Goal: Task Accomplishment & Management: Understand process/instructions

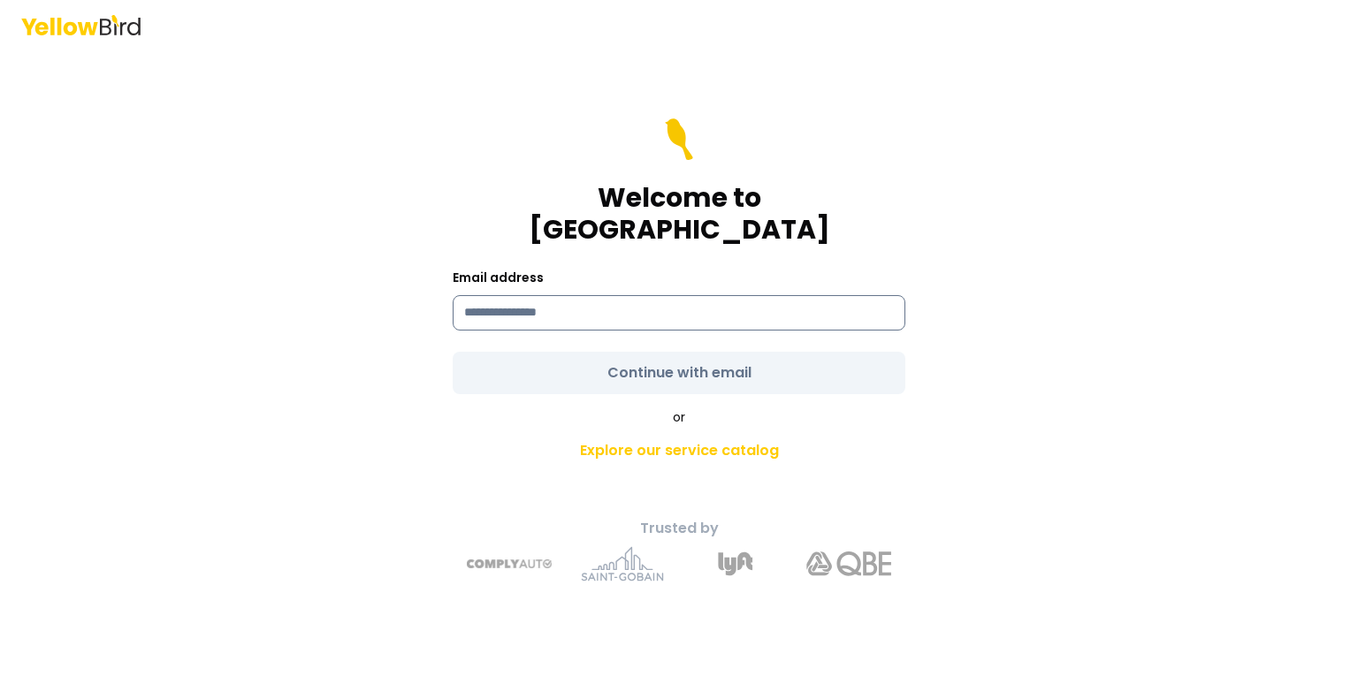
click at [540, 302] on input at bounding box center [679, 312] width 453 height 35
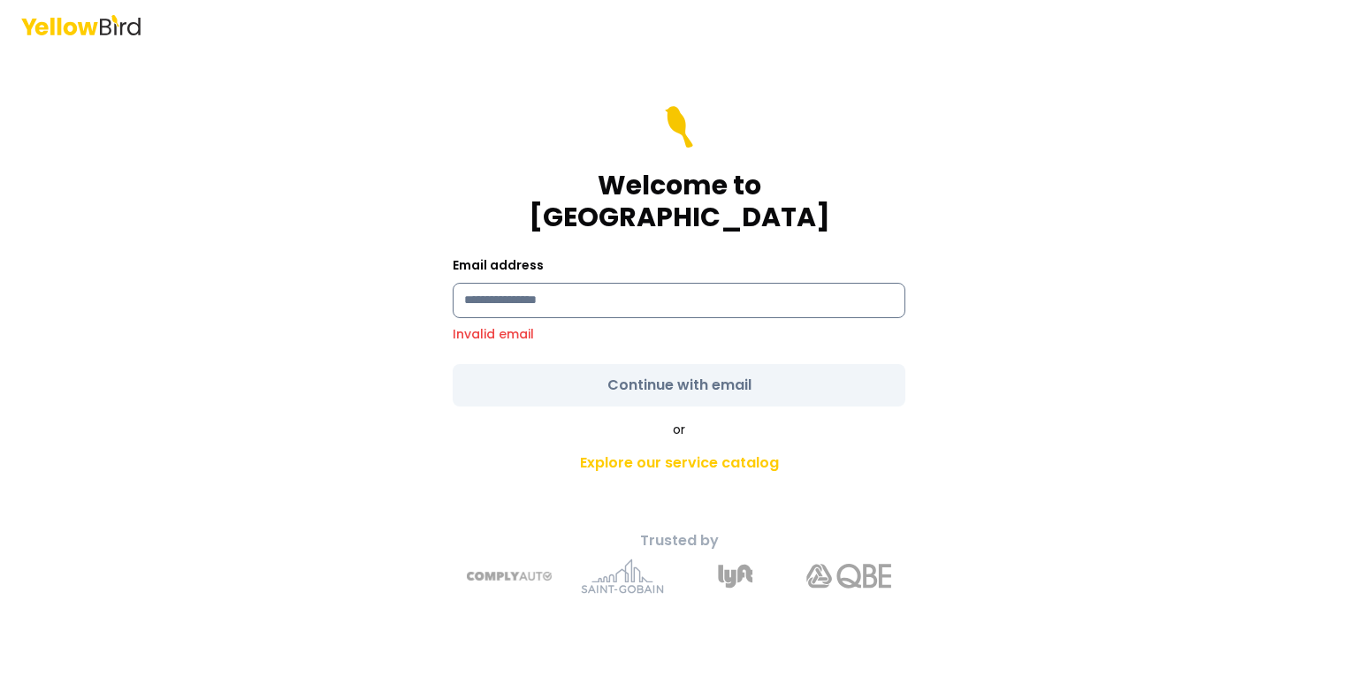
type input "**********"
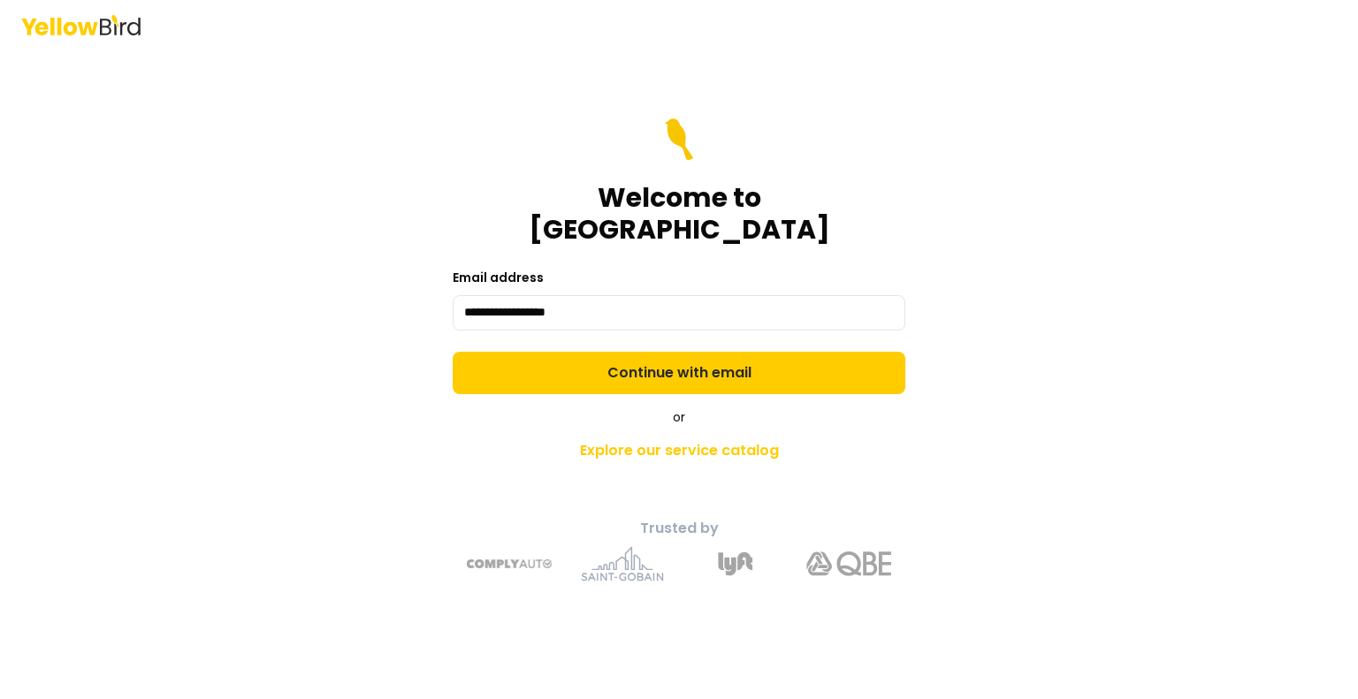
click at [643, 349] on form "**********" at bounding box center [679, 256] width 453 height 276
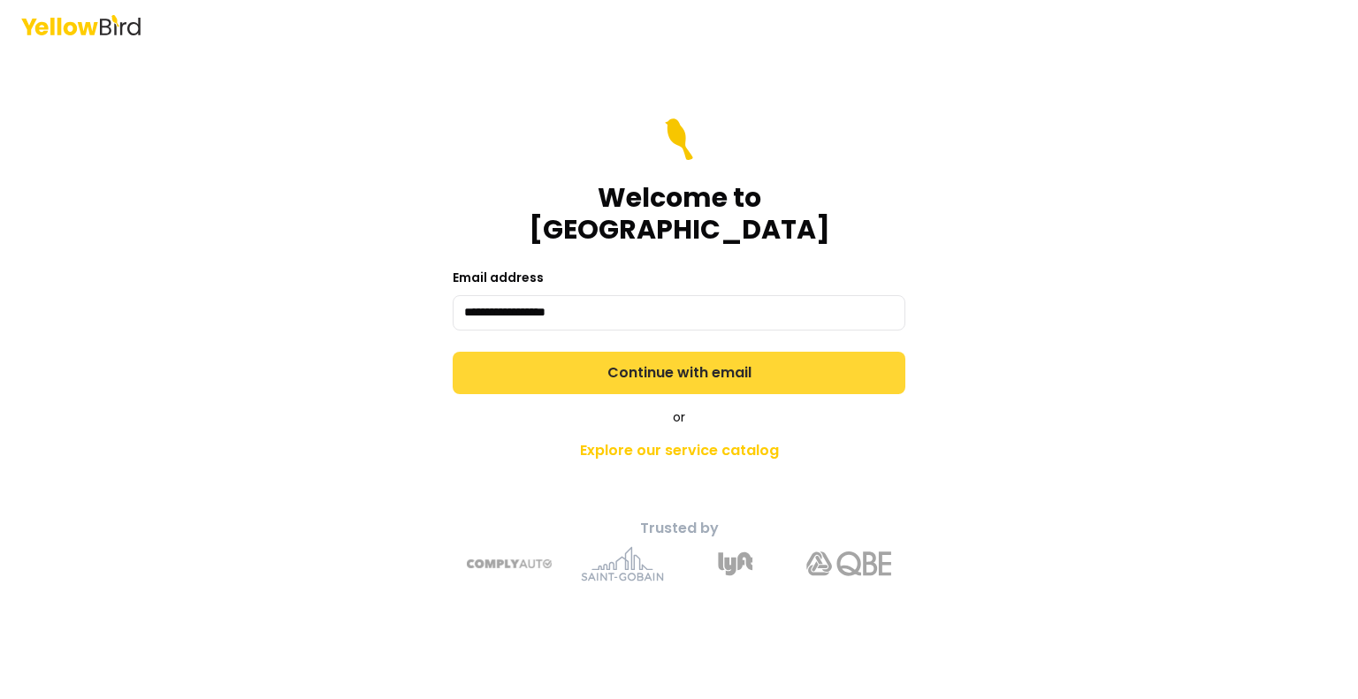
click at [640, 356] on button "Continue with email" at bounding box center [679, 373] width 453 height 42
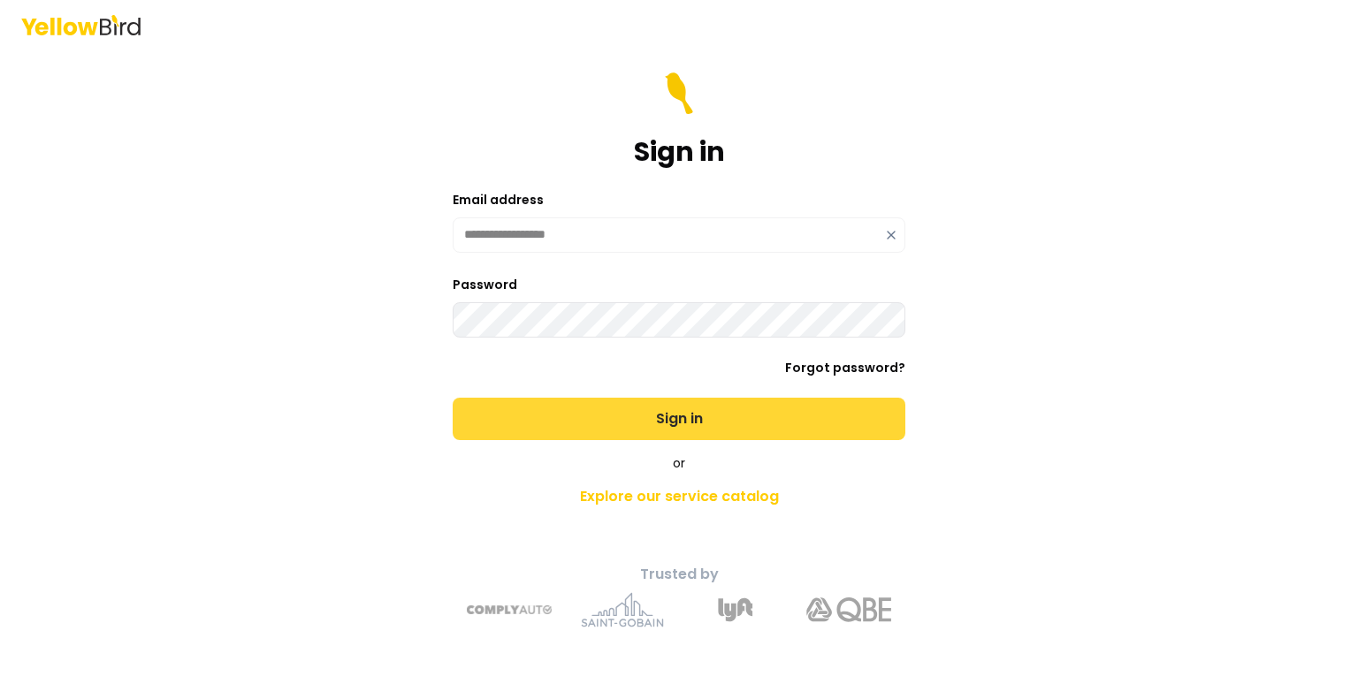
click at [619, 407] on button "Sign in" at bounding box center [679, 419] width 453 height 42
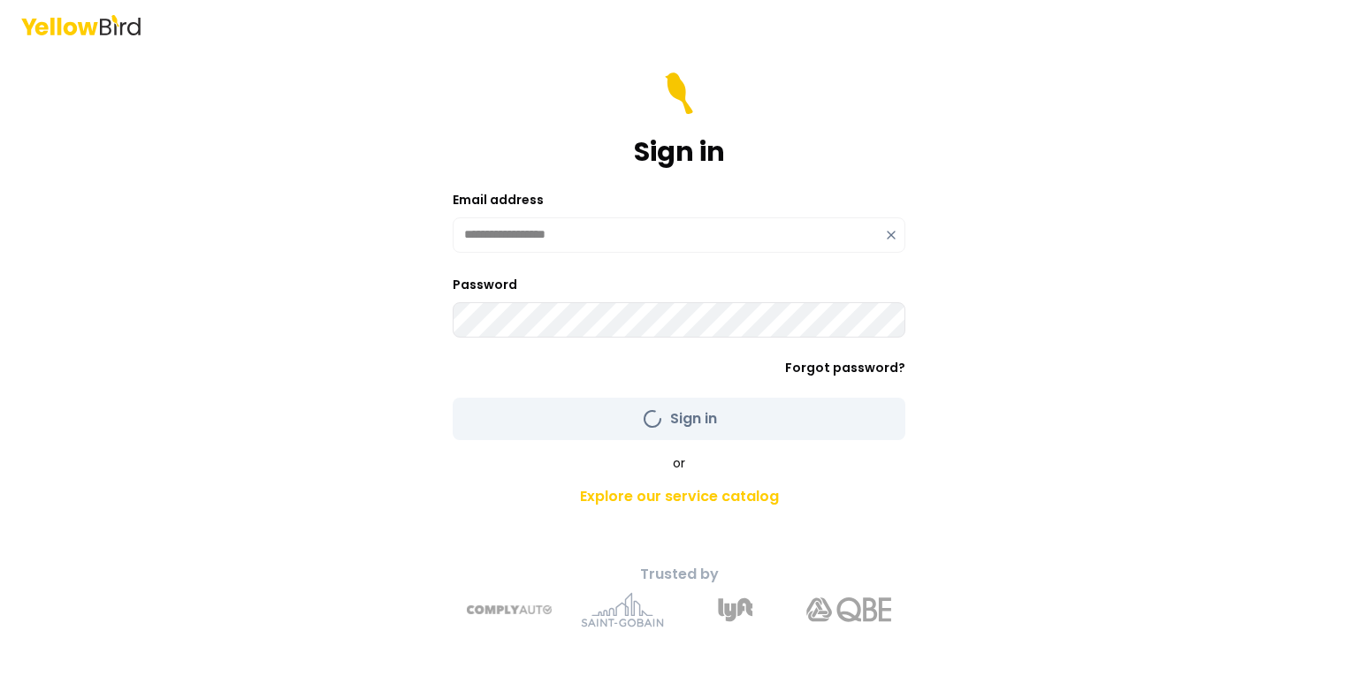
click at [619, 407] on form "**********" at bounding box center [679, 256] width 453 height 368
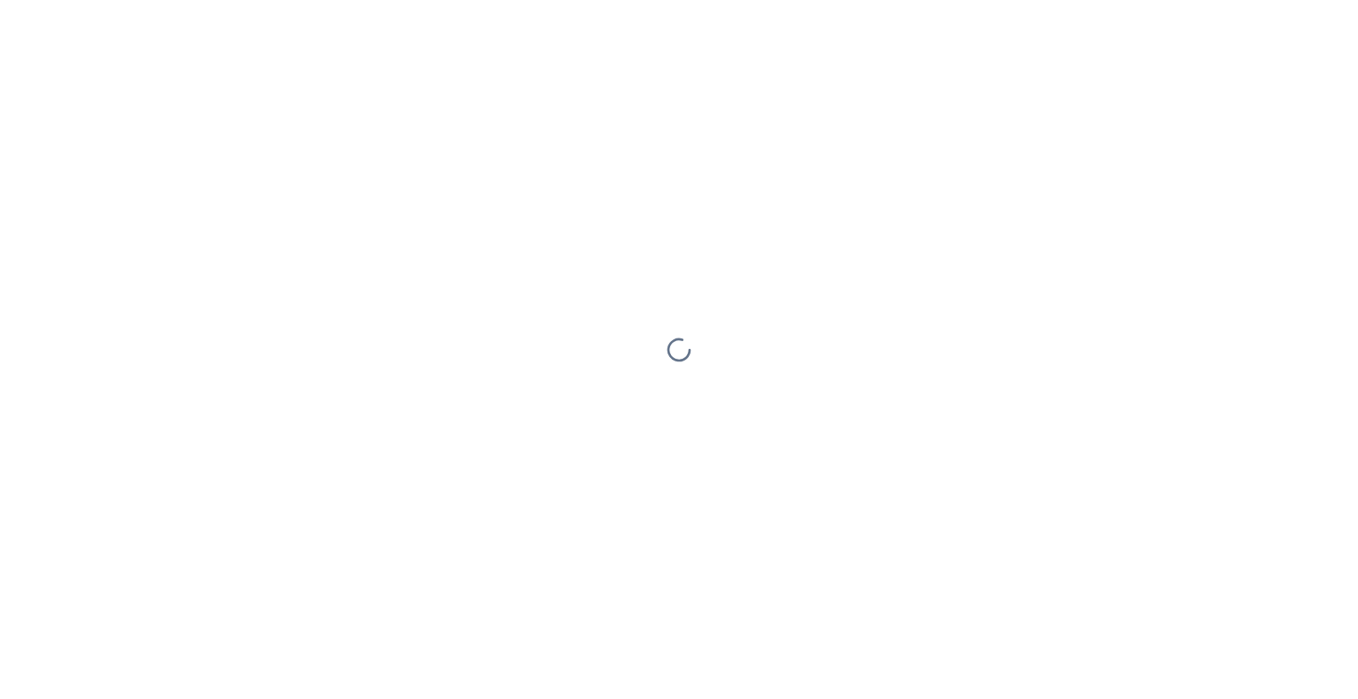
click at [619, 407] on div at bounding box center [679, 349] width 1358 height 699
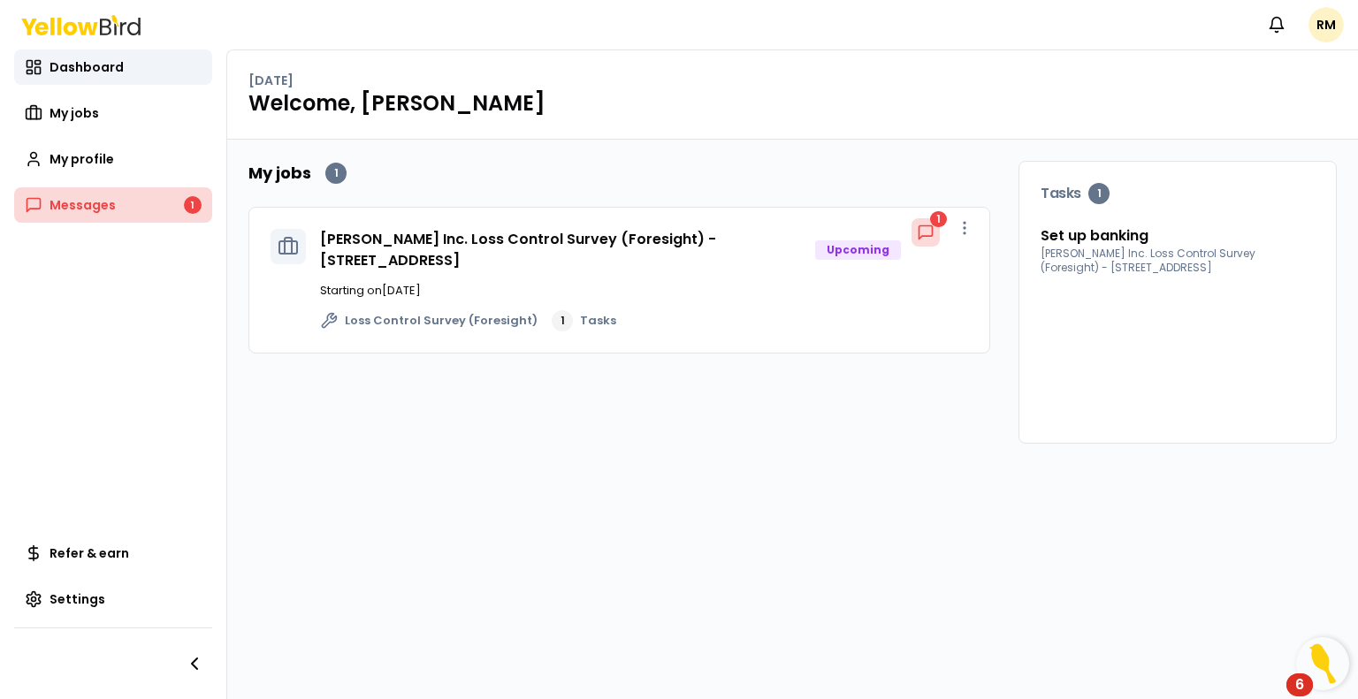
click at [66, 208] on span "Messages" at bounding box center [82, 205] width 66 height 18
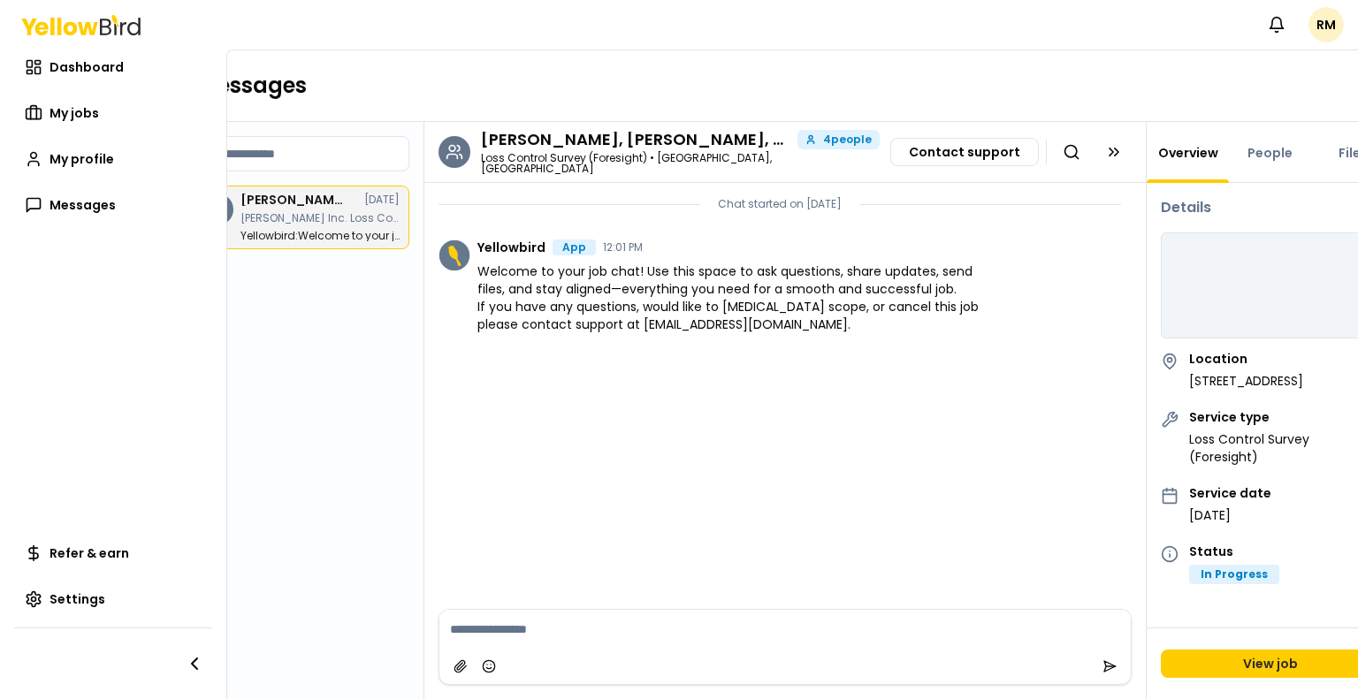
scroll to position [0, 75]
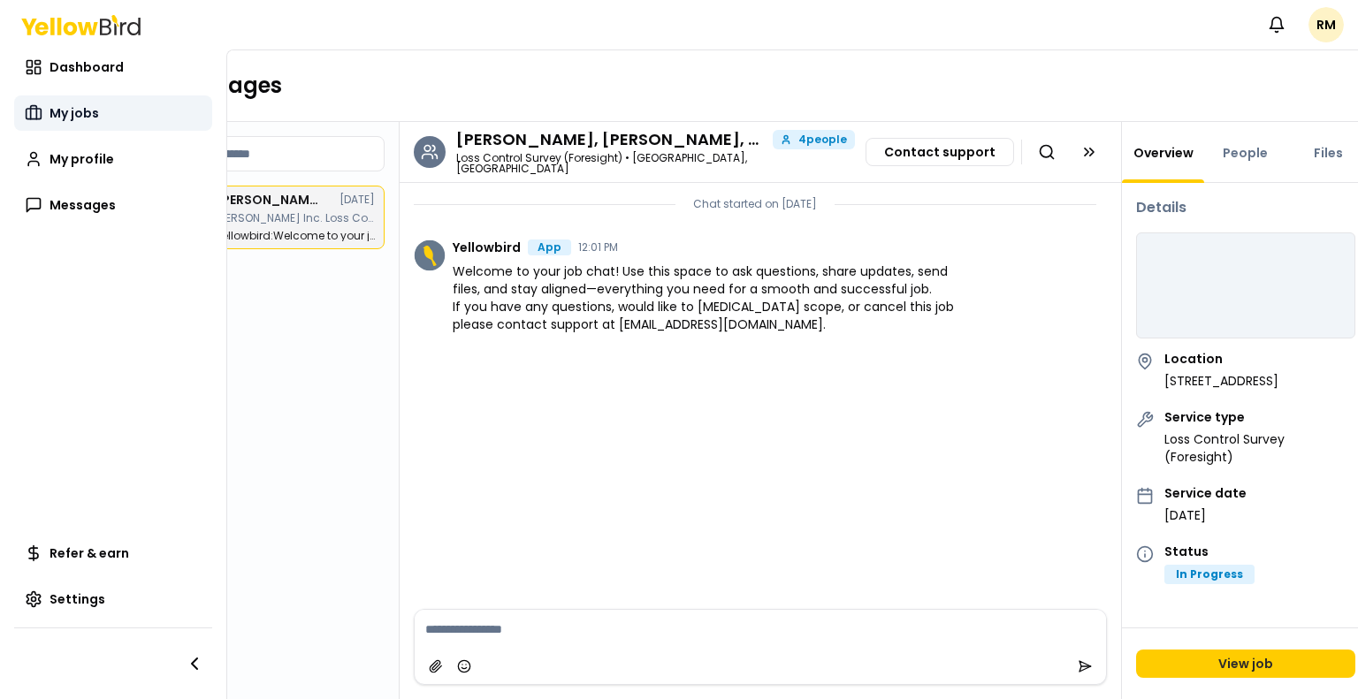
click at [81, 109] on span "My jobs" at bounding box center [73, 113] width 49 height 18
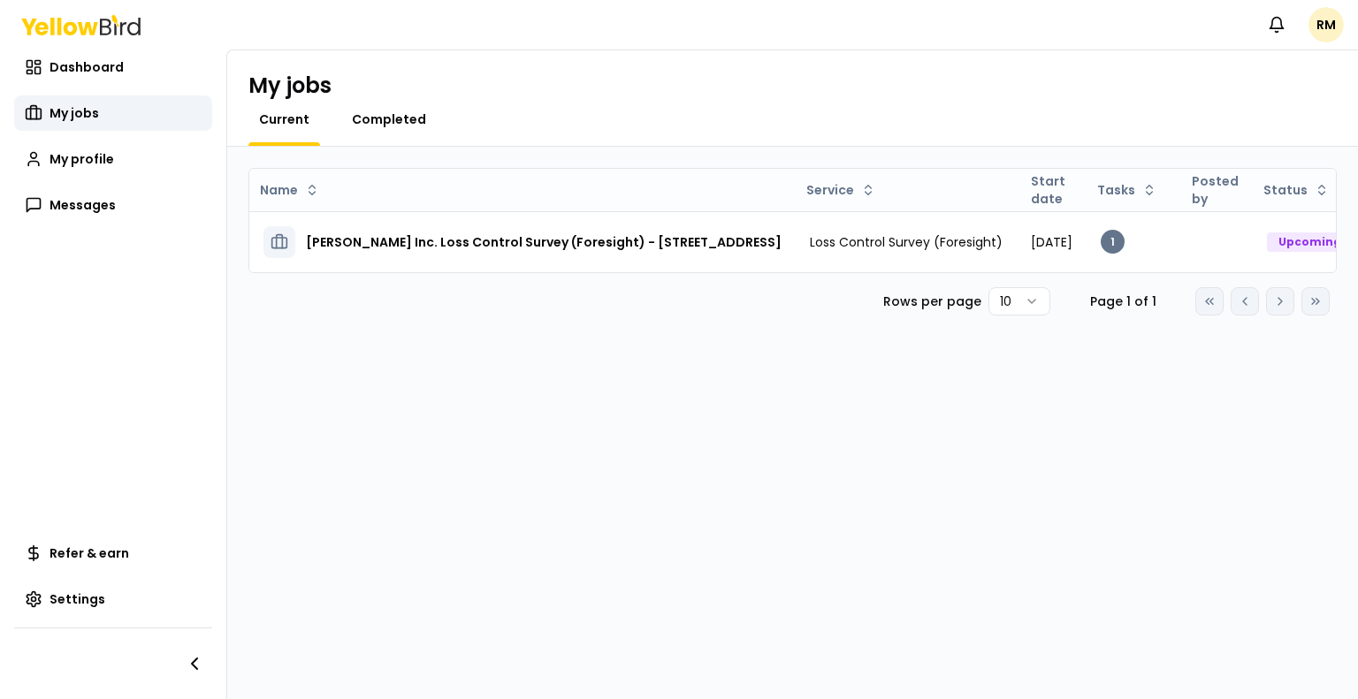
click at [387, 121] on span "Completed" at bounding box center [389, 119] width 74 height 18
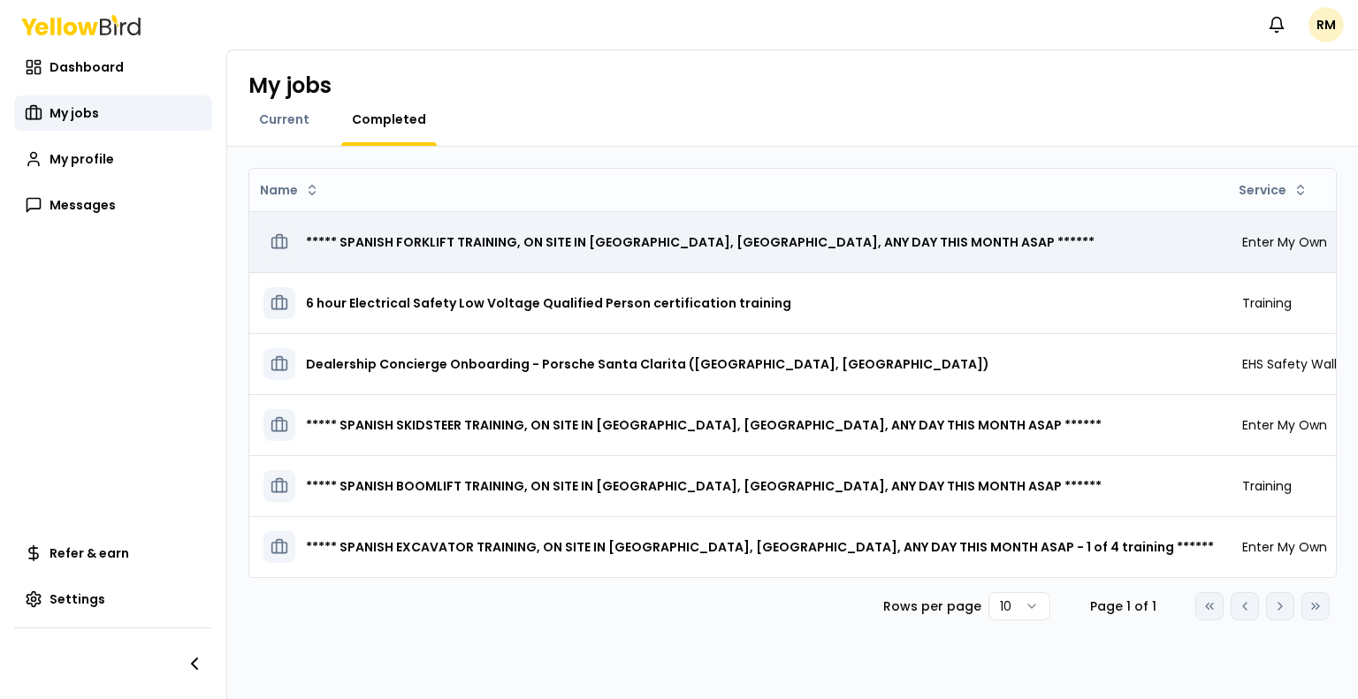
click at [417, 240] on h3 "***** SPANISH FORKLIFT TRAINING, ON SITE IN [GEOGRAPHIC_DATA], [GEOGRAPHIC_DATA…" at bounding box center [700, 242] width 788 height 32
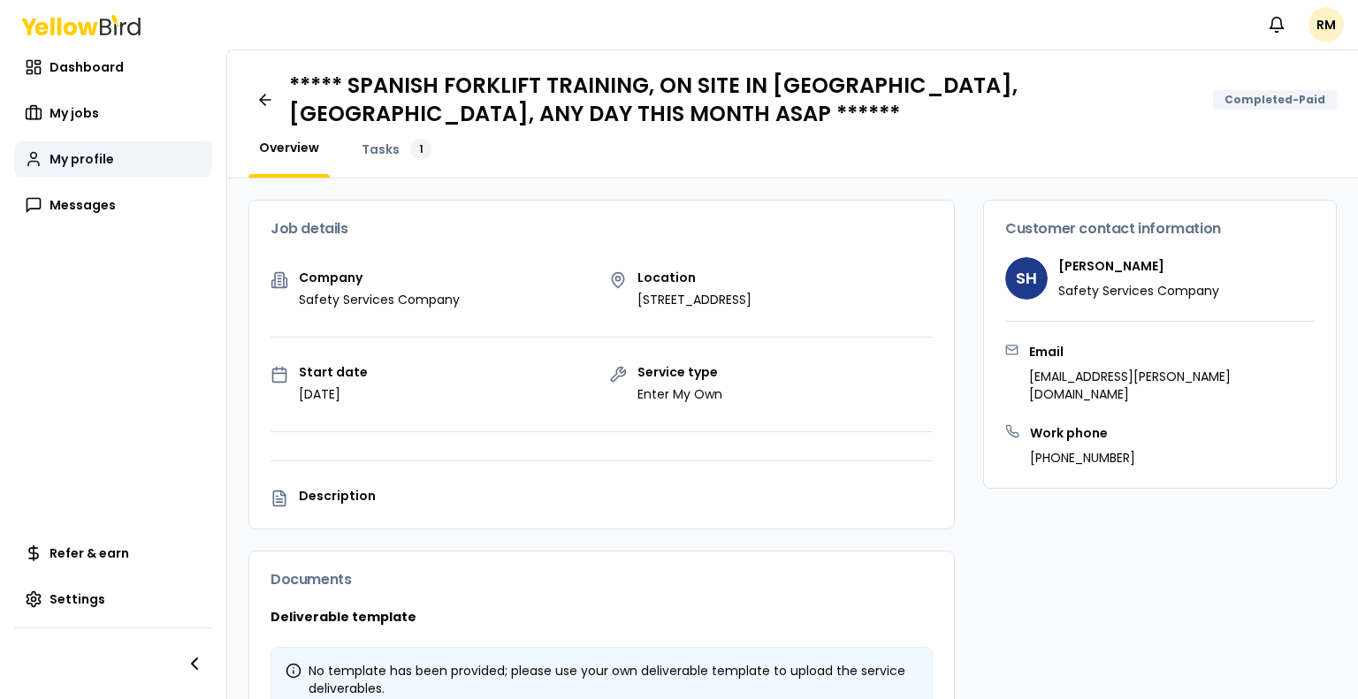
click at [70, 154] on span "My profile" at bounding box center [81, 159] width 65 height 18
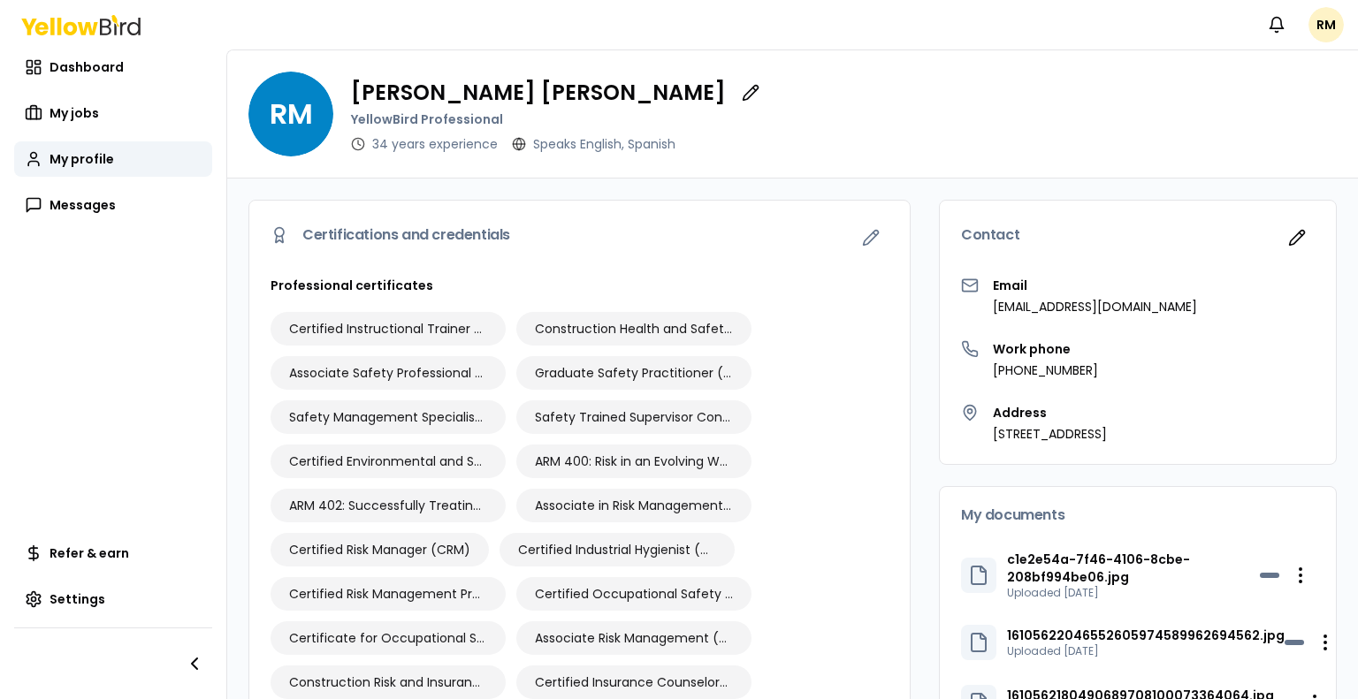
click at [298, 109] on span "RM" at bounding box center [290, 114] width 85 height 85
click at [742, 96] on icon "button" at bounding box center [751, 93] width 18 height 18
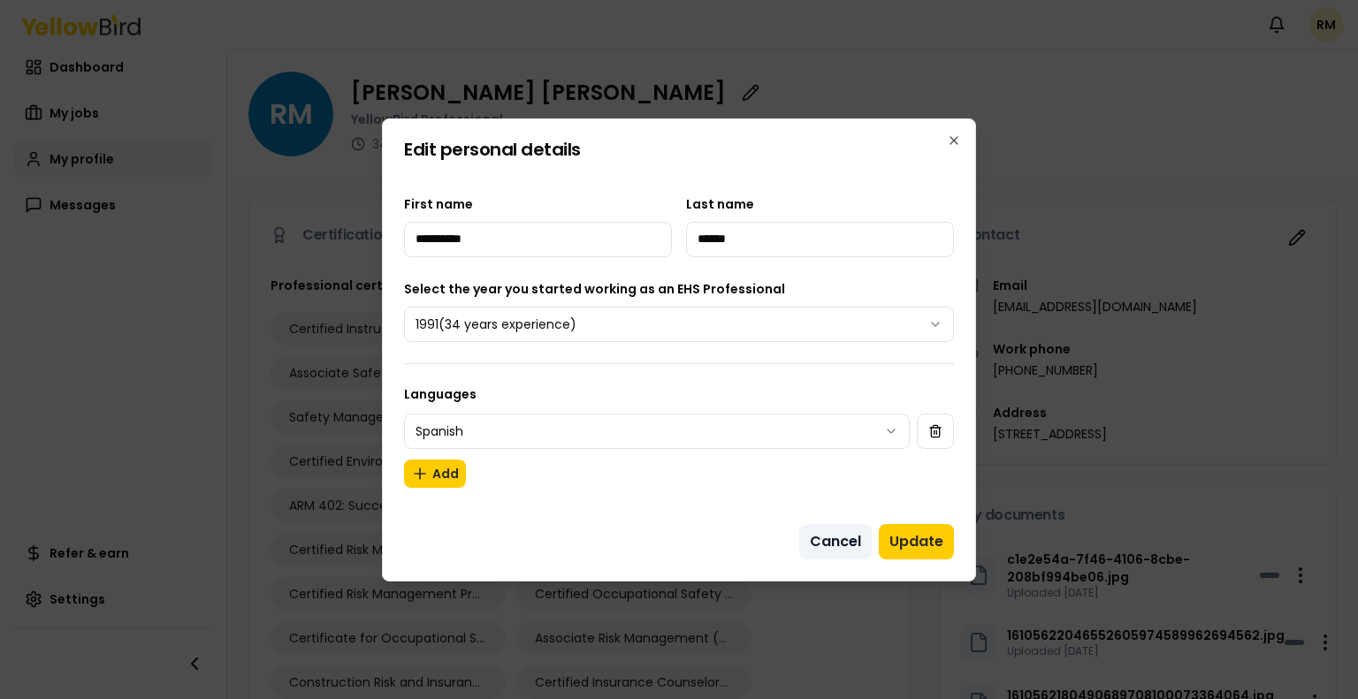
click at [834, 544] on button "Cancel" at bounding box center [835, 541] width 72 height 35
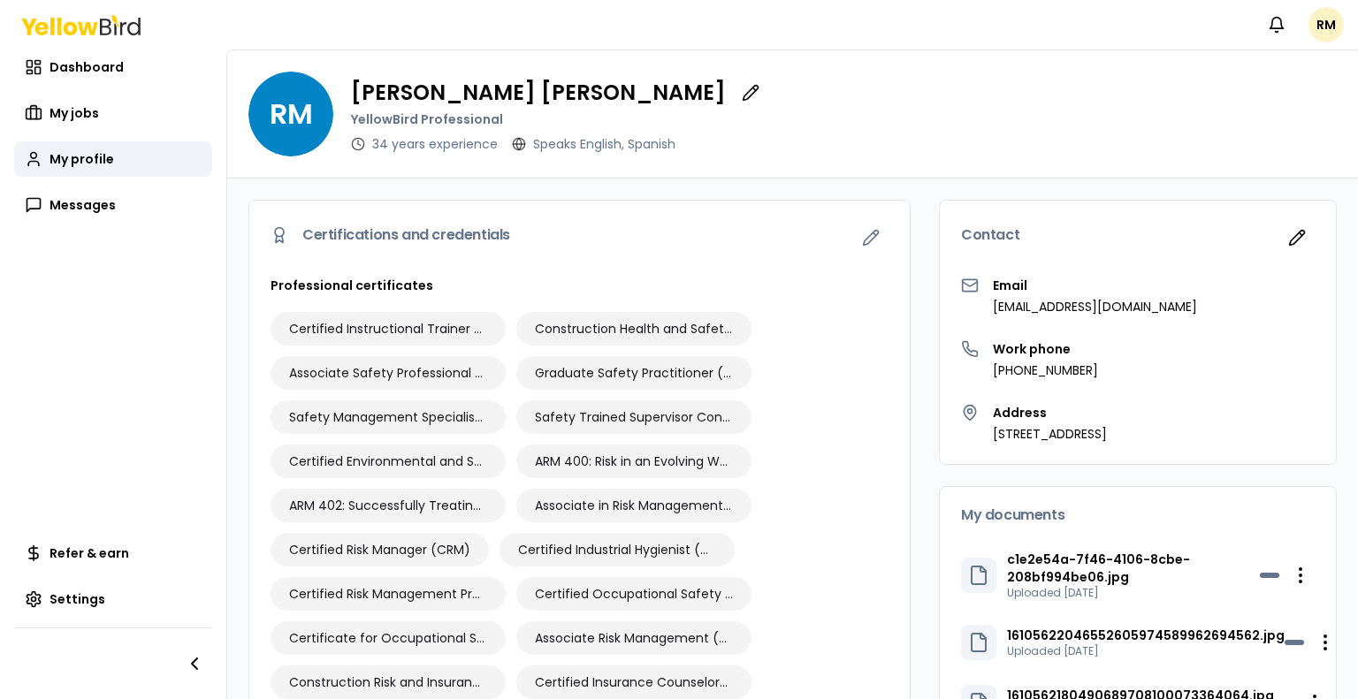
click at [286, 112] on span "RM" at bounding box center [290, 114] width 85 height 85
click at [299, 124] on span "RM" at bounding box center [290, 114] width 85 height 85
click at [97, 161] on span "My profile" at bounding box center [81, 159] width 65 height 18
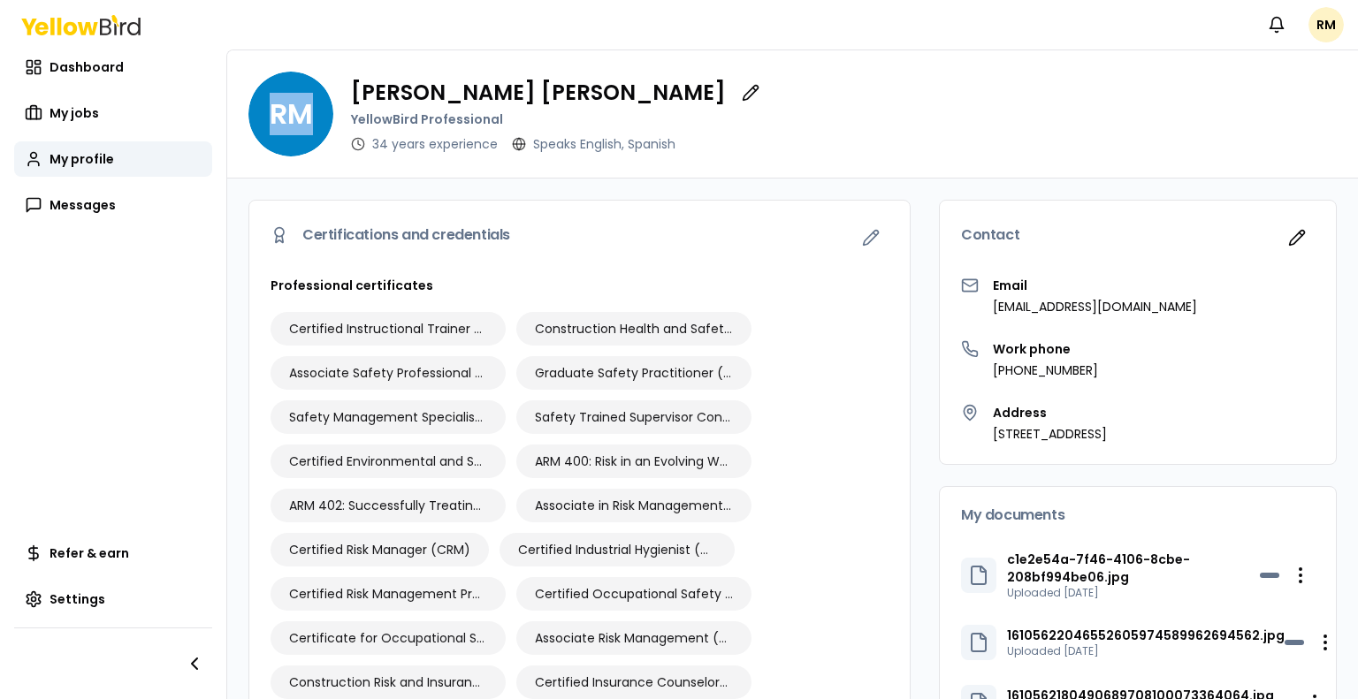
click at [308, 126] on span "RM" at bounding box center [290, 114] width 85 height 85
click at [742, 99] on icon "button" at bounding box center [751, 93] width 18 height 18
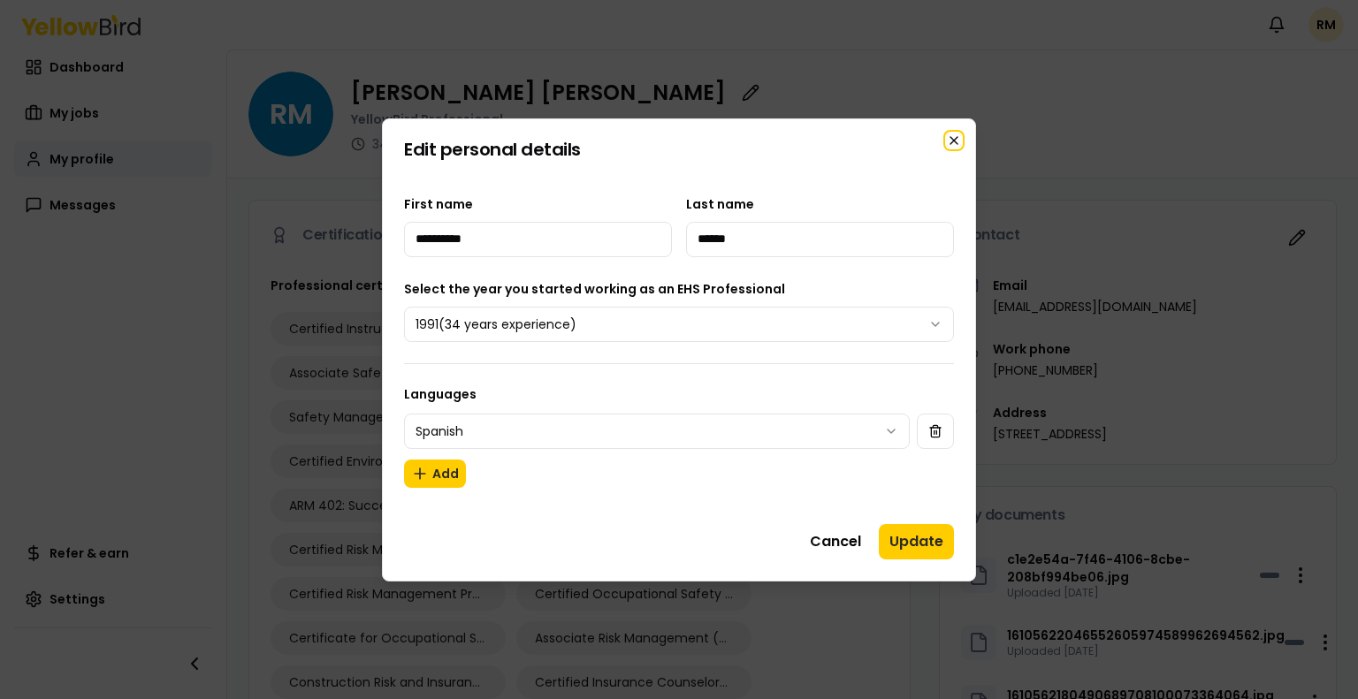
click at [958, 140] on icon "button" at bounding box center [954, 140] width 14 height 14
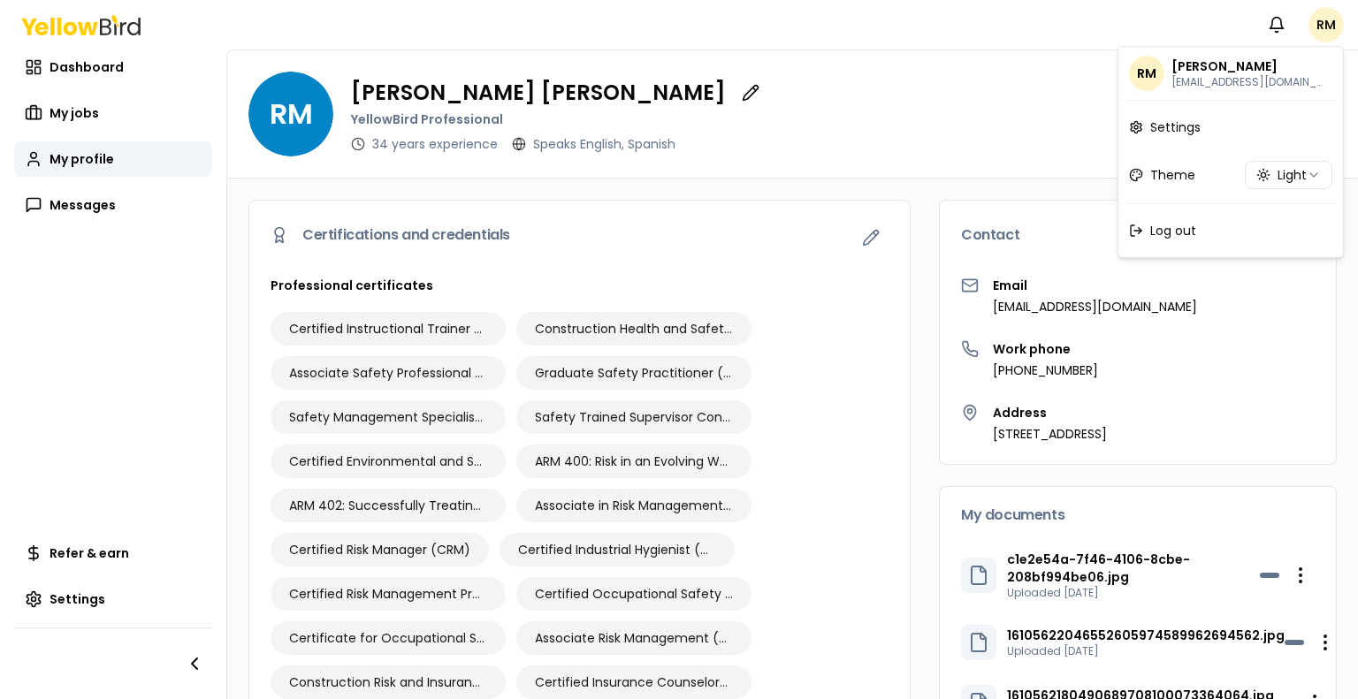
click at [1317, 31] on html "Notifications RM Dashboard My jobs My profile Messages Refer & earn Settings [P…" at bounding box center [679, 349] width 1358 height 699
click at [1146, 77] on span "RM" at bounding box center [1146, 73] width 35 height 35
click at [1164, 129] on span "Settings" at bounding box center [1175, 127] width 50 height 18
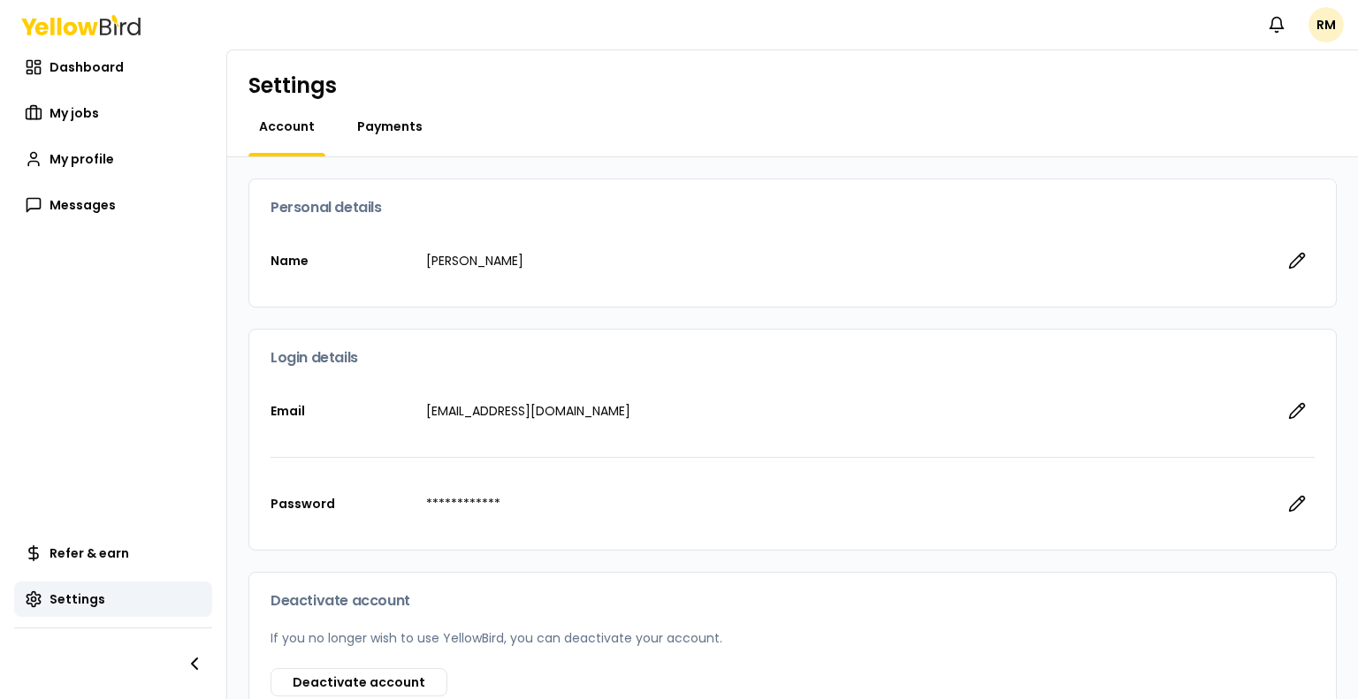
click at [392, 124] on span "Payments" at bounding box center [389, 127] width 65 height 18
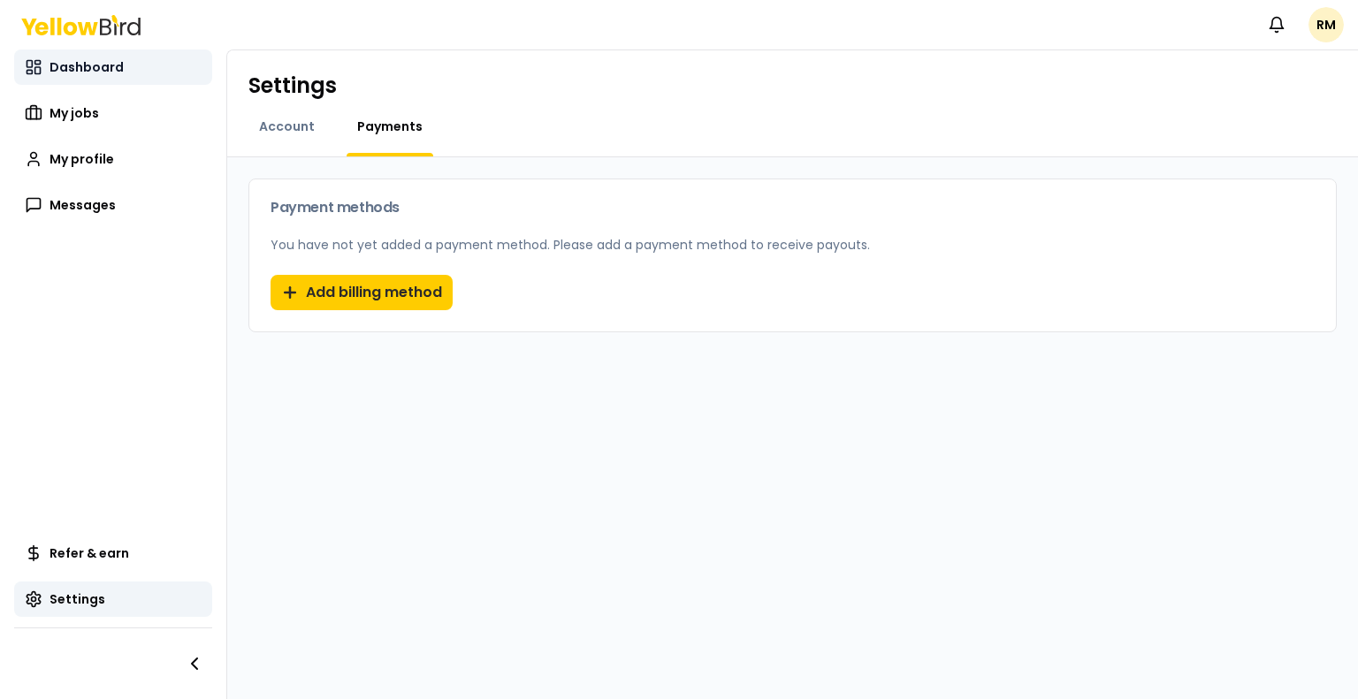
click at [75, 73] on span "Dashboard" at bounding box center [86, 67] width 74 height 18
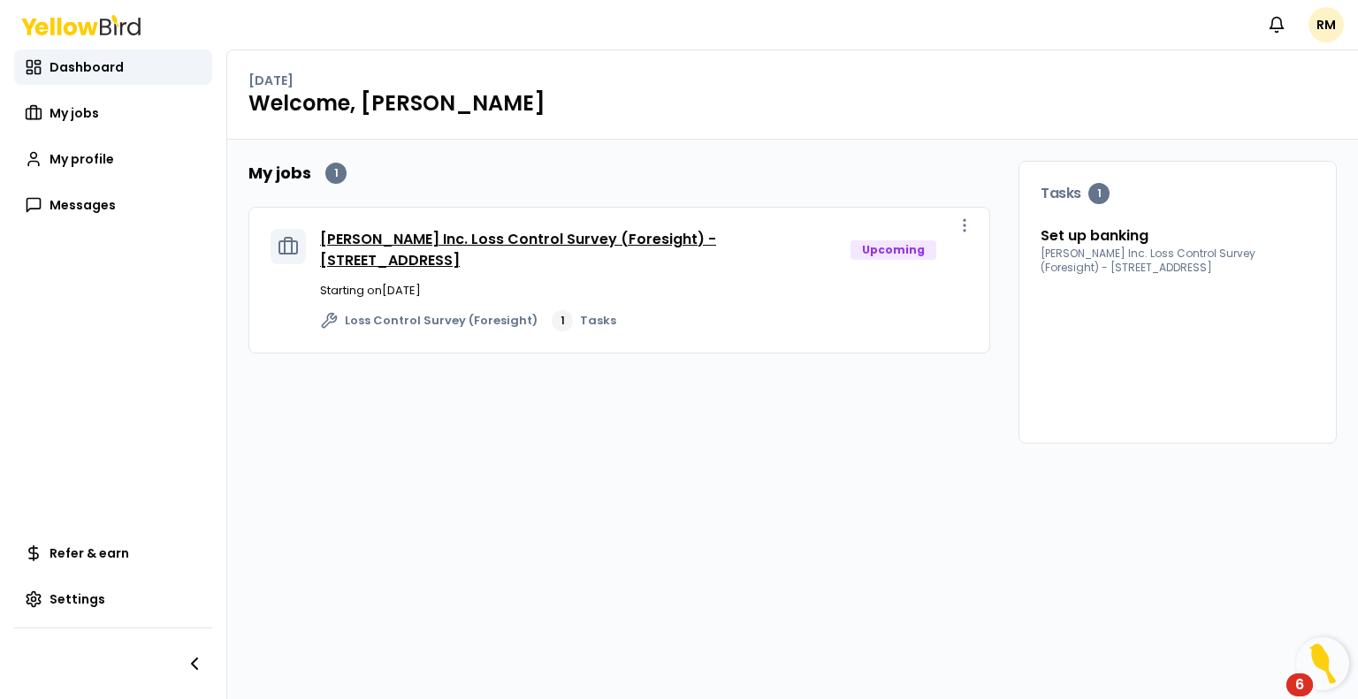
click at [449, 268] on link "[PERSON_NAME] Inc. Loss Control Survey (Foresight) - [STREET_ADDRESS]" at bounding box center [518, 250] width 396 height 42
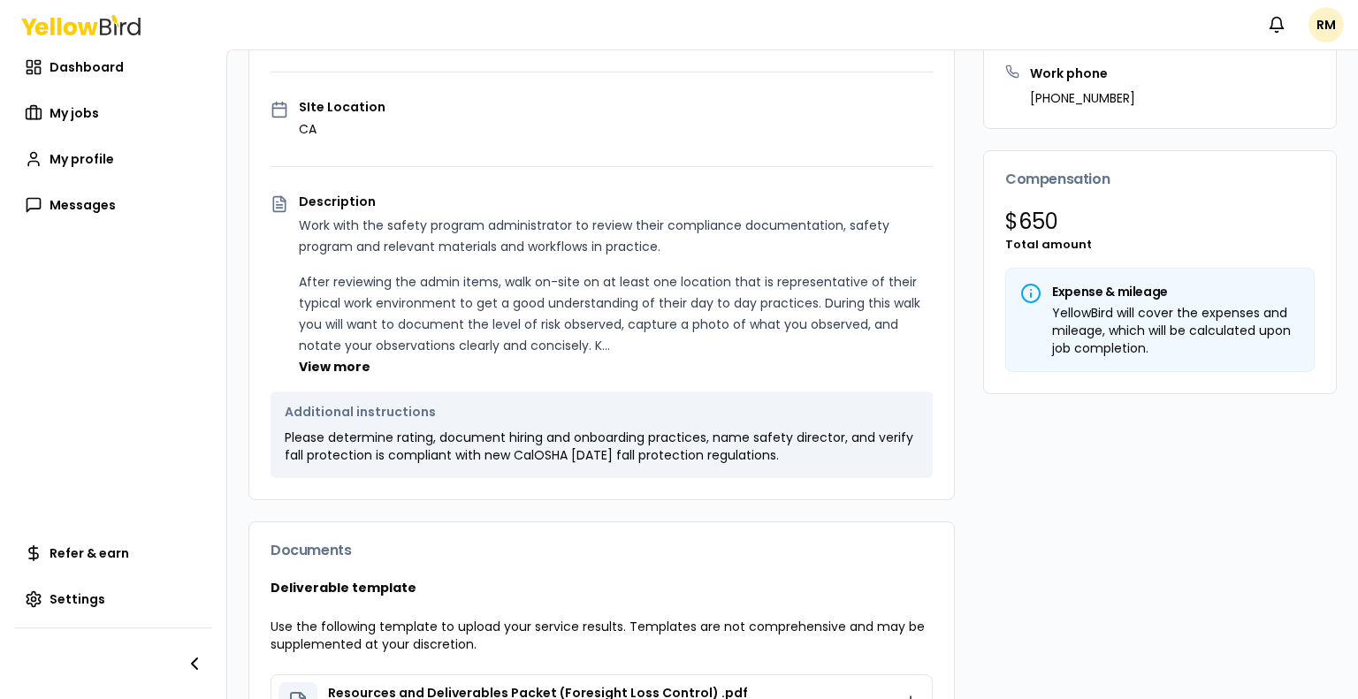
scroll to position [339, 0]
click at [325, 375] on button "View more" at bounding box center [335, 366] width 72 height 18
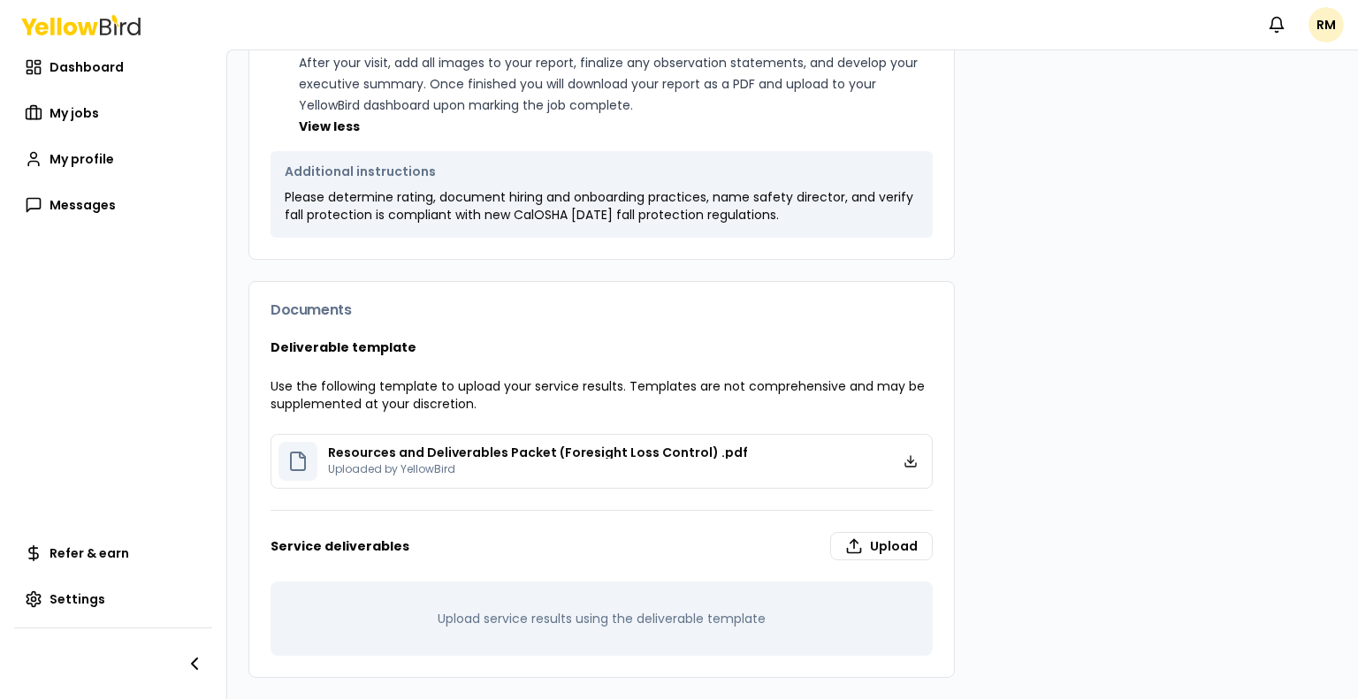
scroll to position [739, 0]
click at [462, 376] on div "Deliverable template Use the following template to upload your service results.…" at bounding box center [601, 507] width 704 height 338
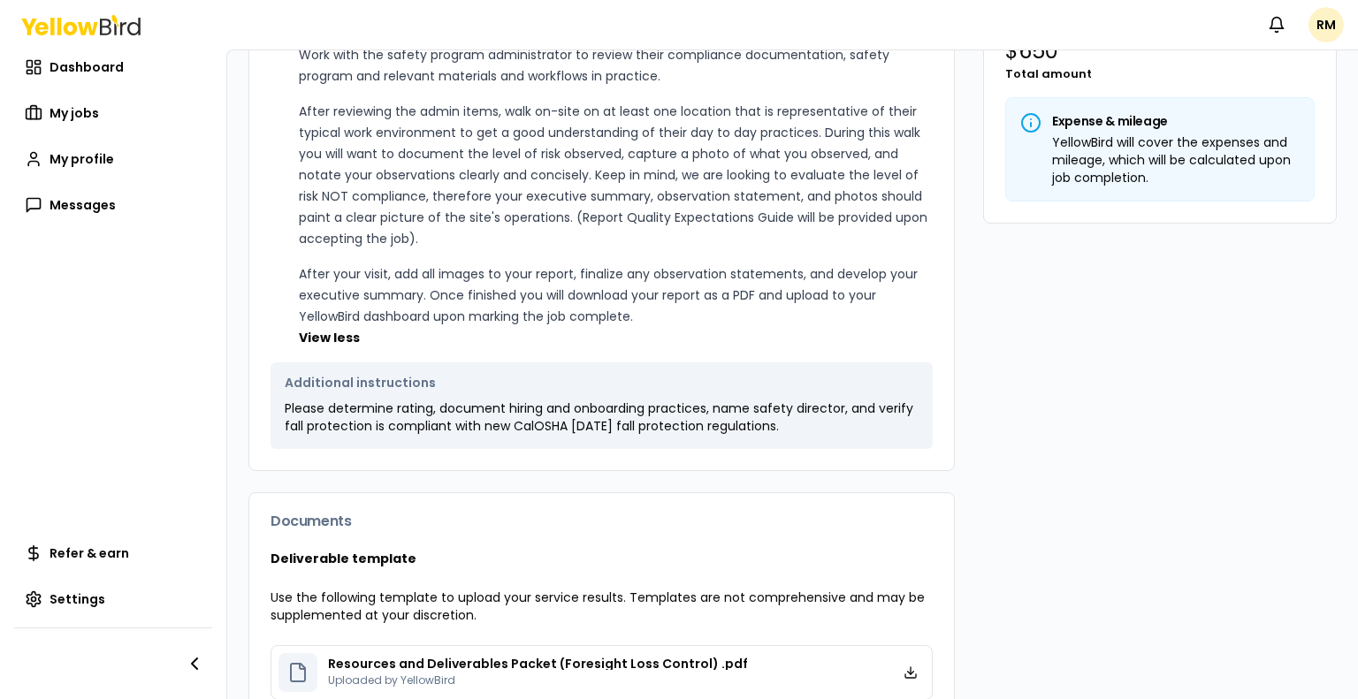
scroll to position [485, 0]
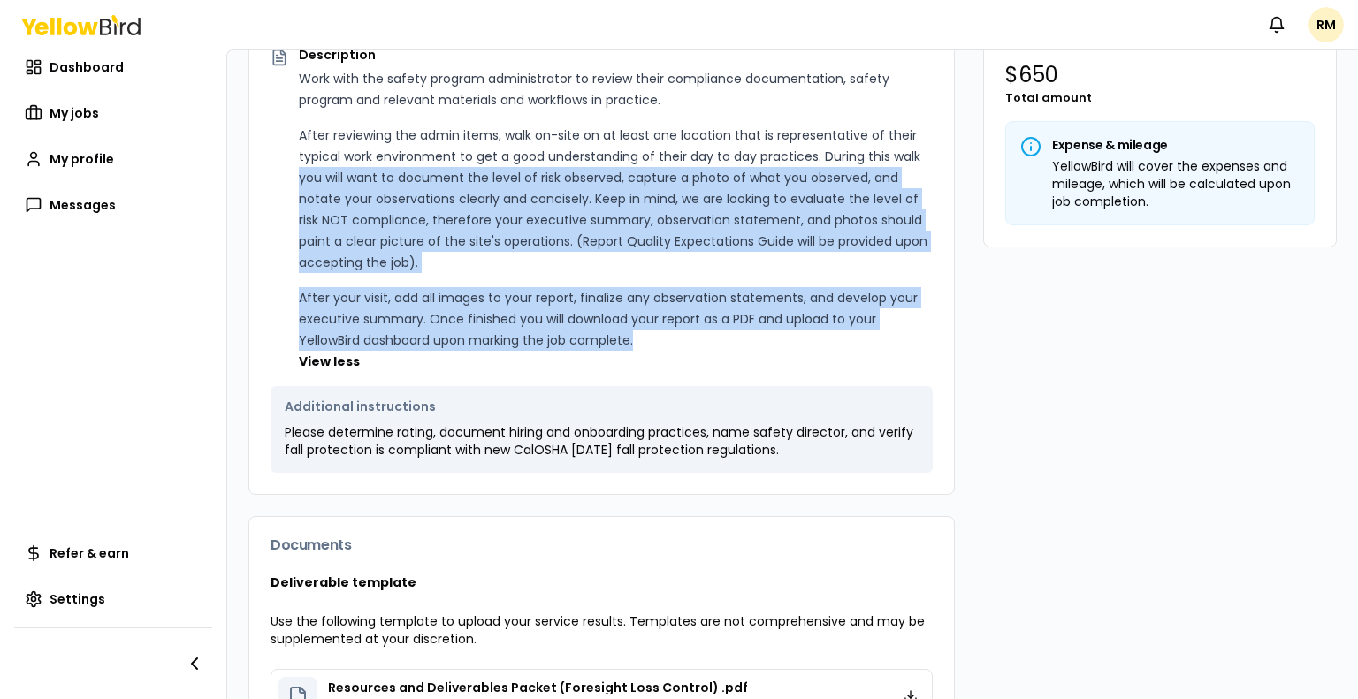
drag, startPoint x: 642, startPoint y: 361, endPoint x: 278, endPoint y: 197, distance: 398.7
click at [278, 197] on div "Description Work with the safety program administrator to review their complian…" at bounding box center [601, 210] width 662 height 323
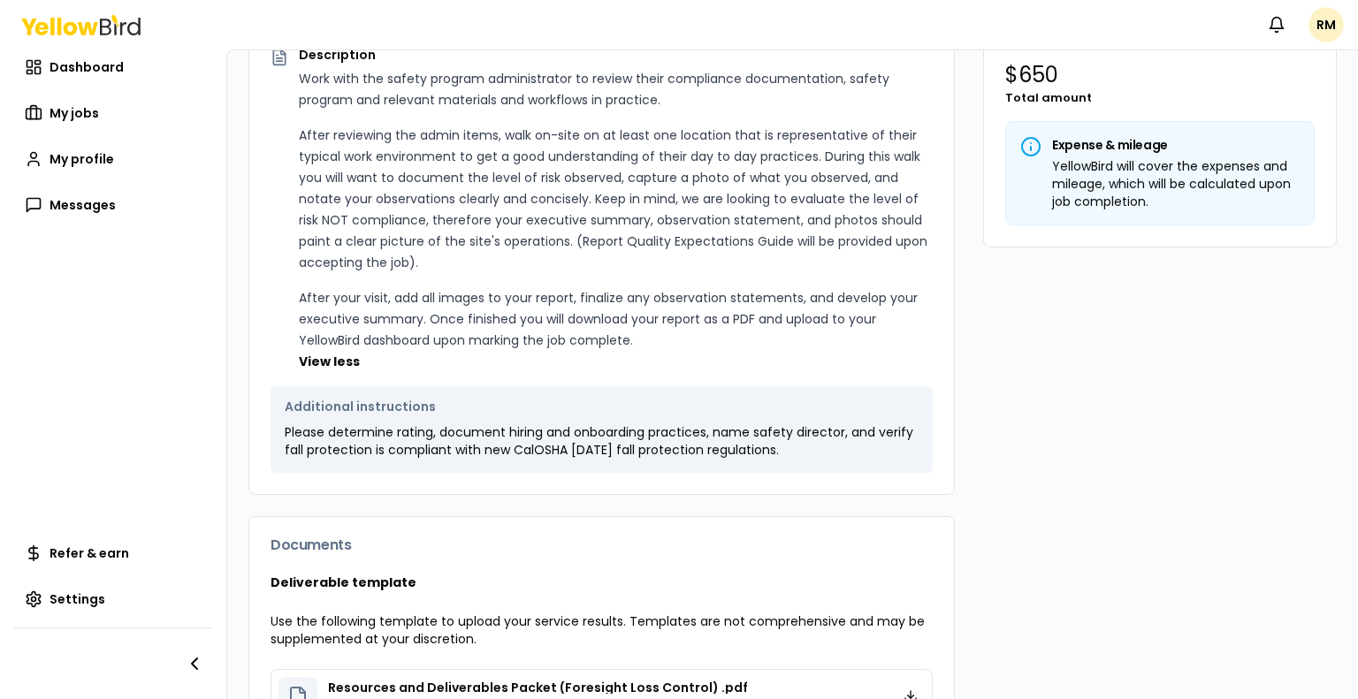
click at [407, 155] on p "After reviewing the admin items, walk on-site on at least one location that is …" at bounding box center [616, 199] width 634 height 148
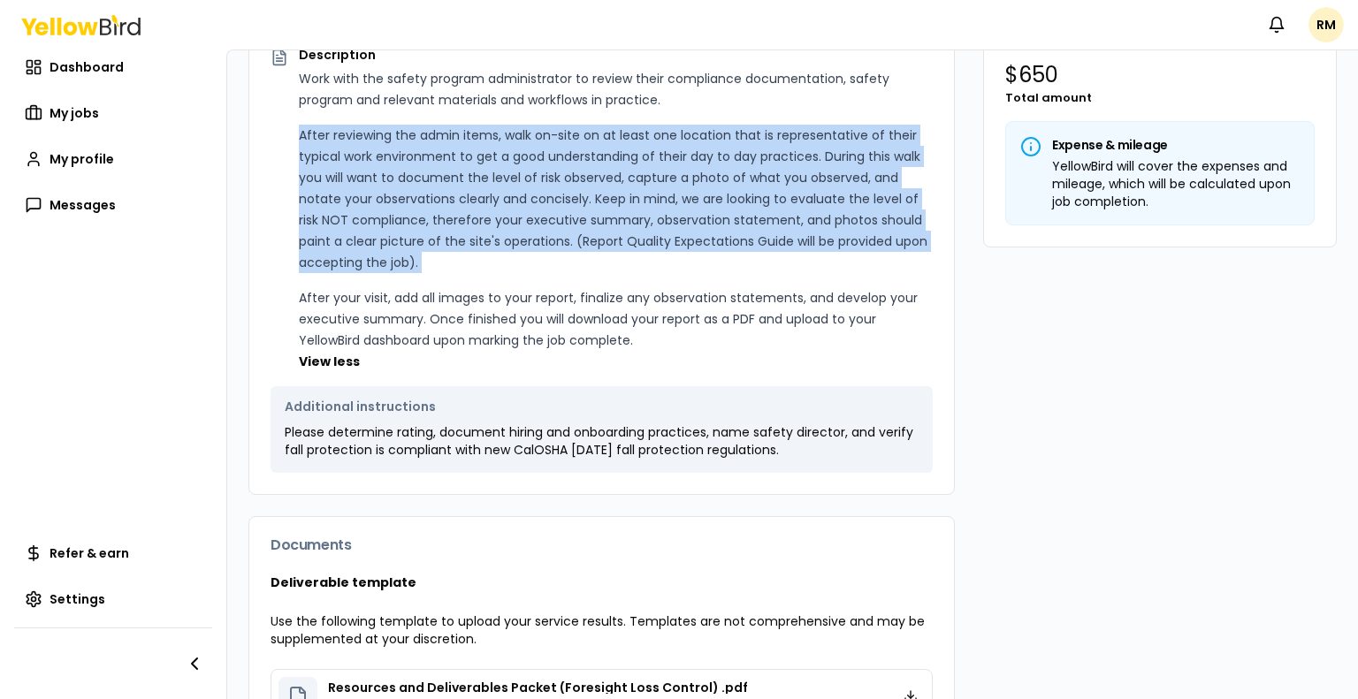
click at [407, 155] on p "After reviewing the admin items, walk on-site on at least one location that is …" at bounding box center [616, 199] width 634 height 148
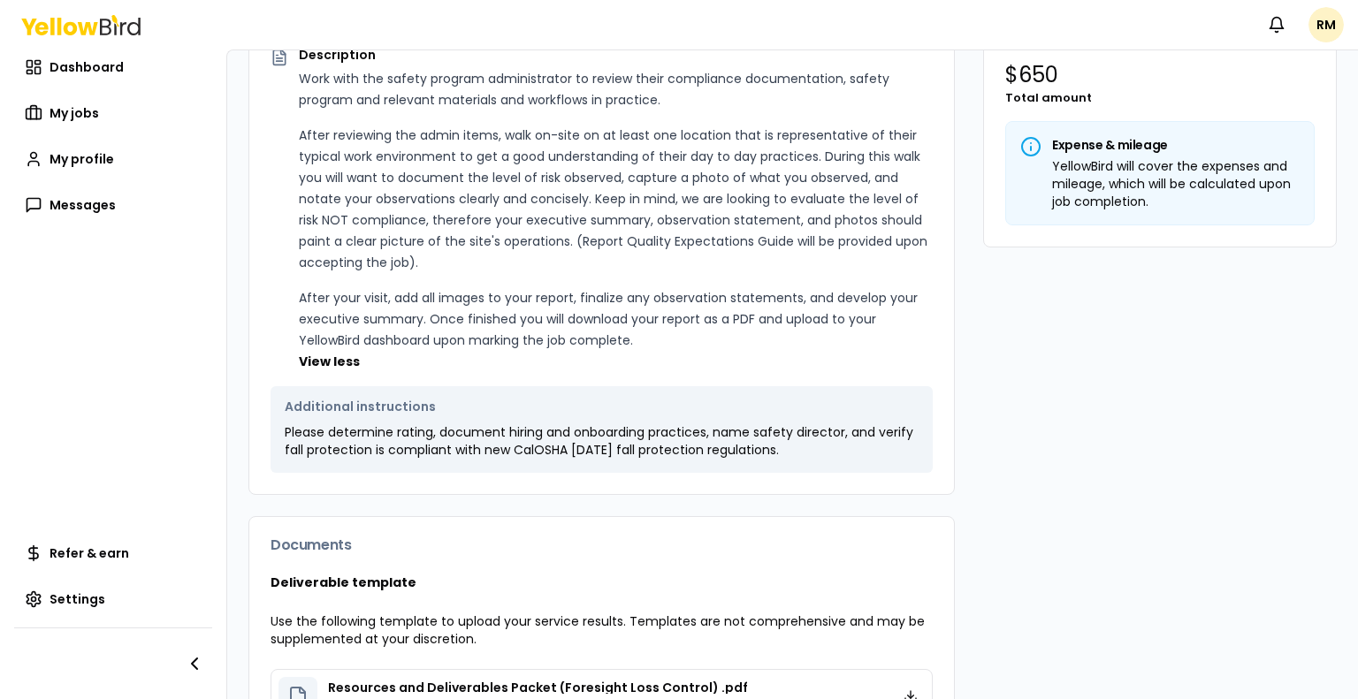
click at [313, 104] on p "Work with the safety program administrator to review their compliance documenta…" at bounding box center [616, 89] width 634 height 42
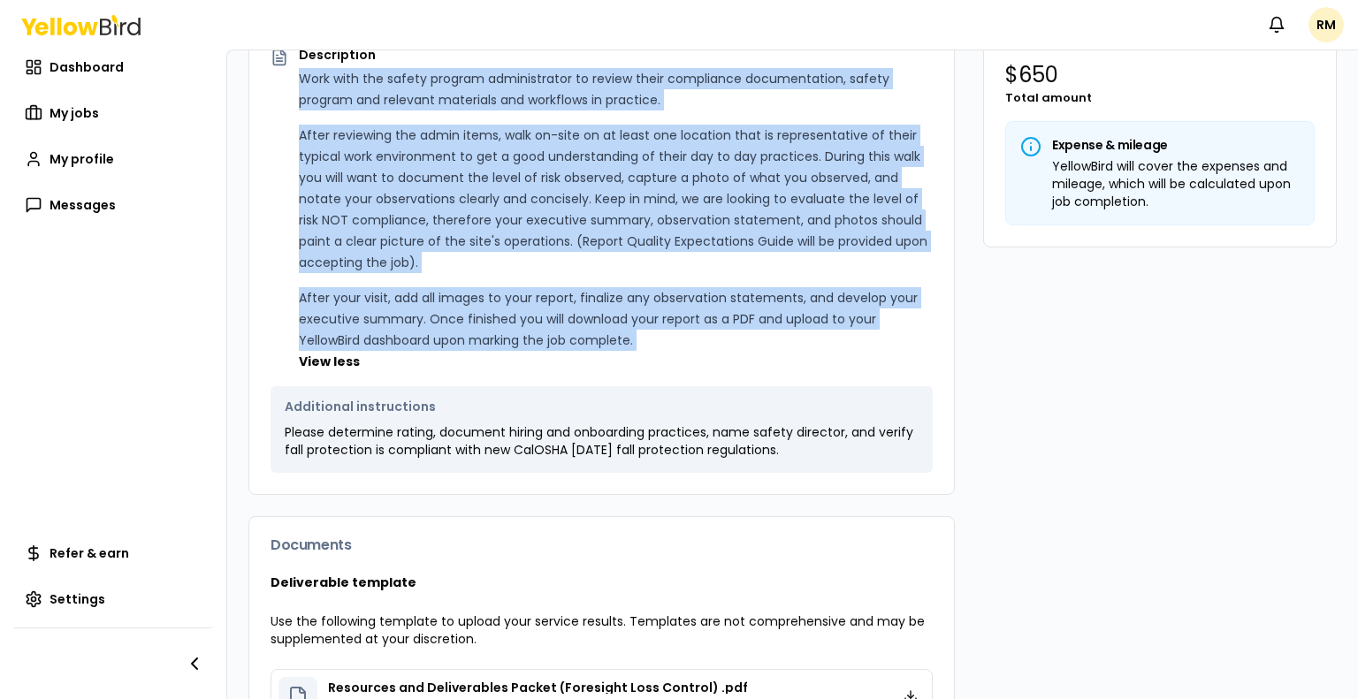
drag, startPoint x: 313, startPoint y: 104, endPoint x: 665, endPoint y: 355, distance: 432.8
click at [665, 351] on div "Work with the safety program administrator to review their compliance documenta…" at bounding box center [616, 209] width 634 height 283
copy div "Work with the safety program administrator to review their compliance documenta…"
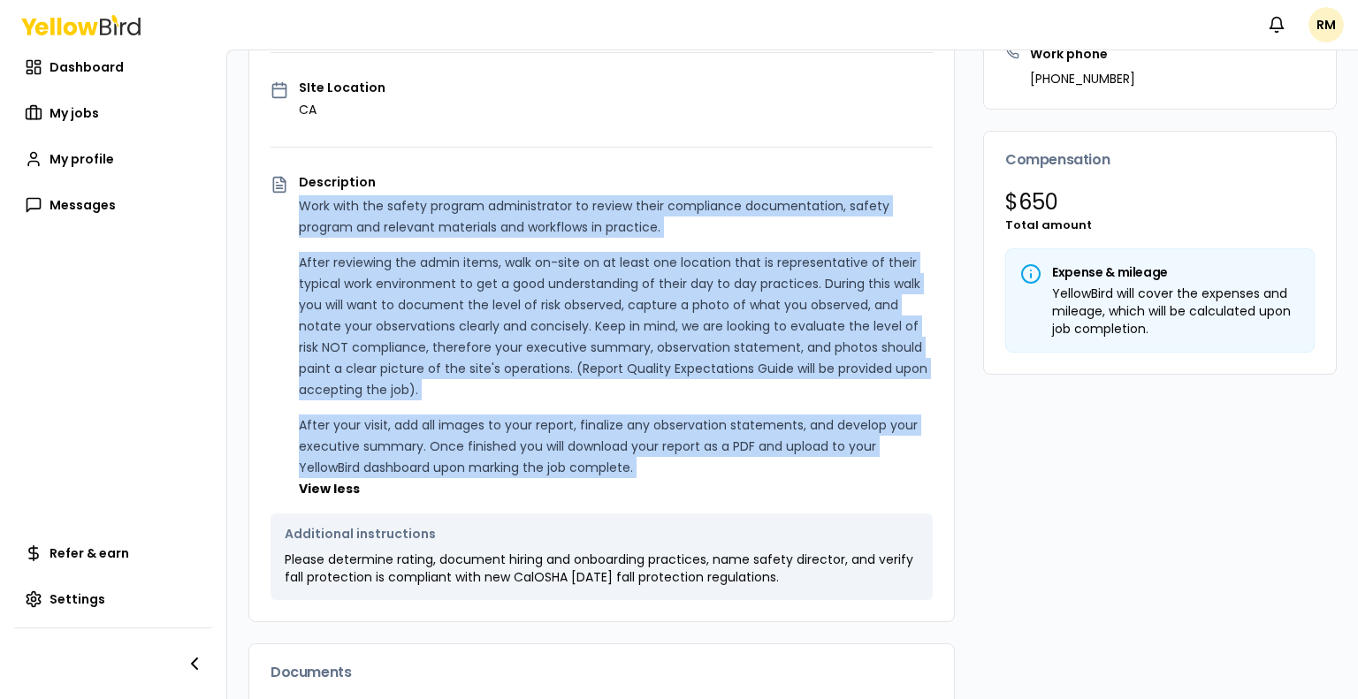
scroll to position [358, 0]
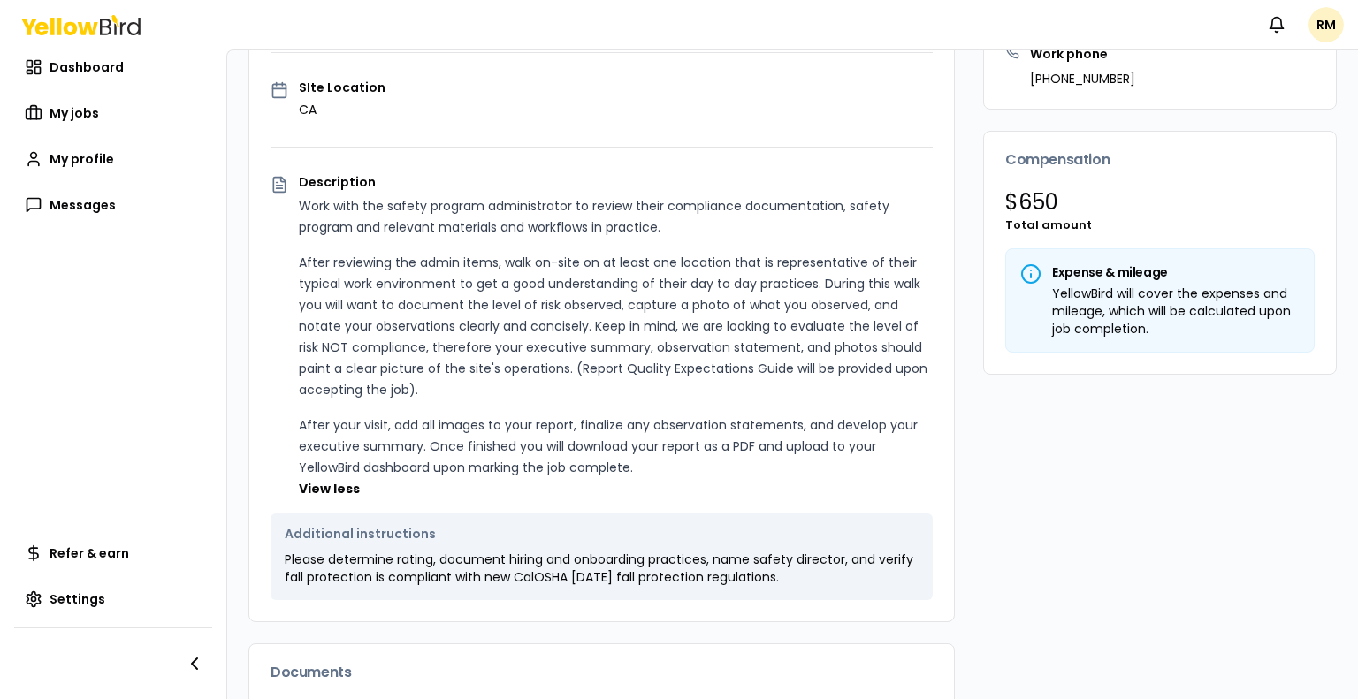
click at [1031, 275] on icon at bounding box center [1031, 276] width 0 height 4
click at [1061, 295] on div "YellowBird will cover the expenses and mileage, which will be calculated upon j…" at bounding box center [1159, 311] width 279 height 53
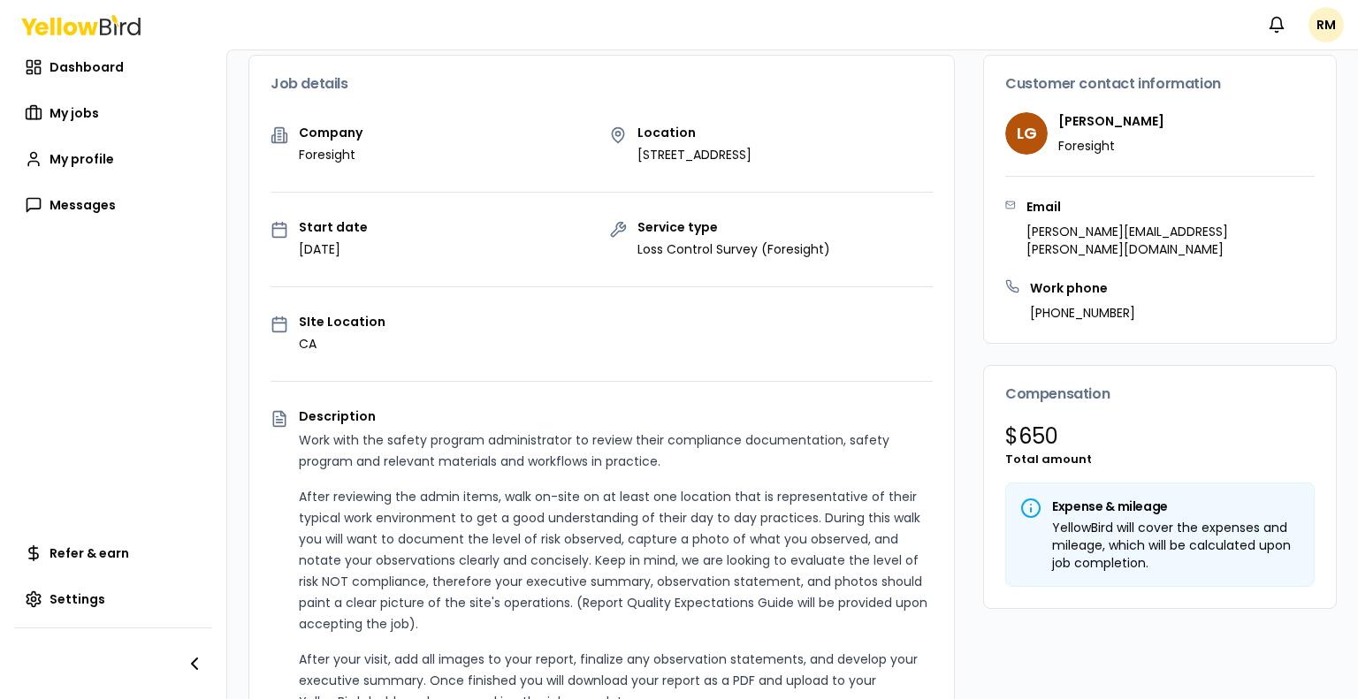
scroll to position [0, 0]
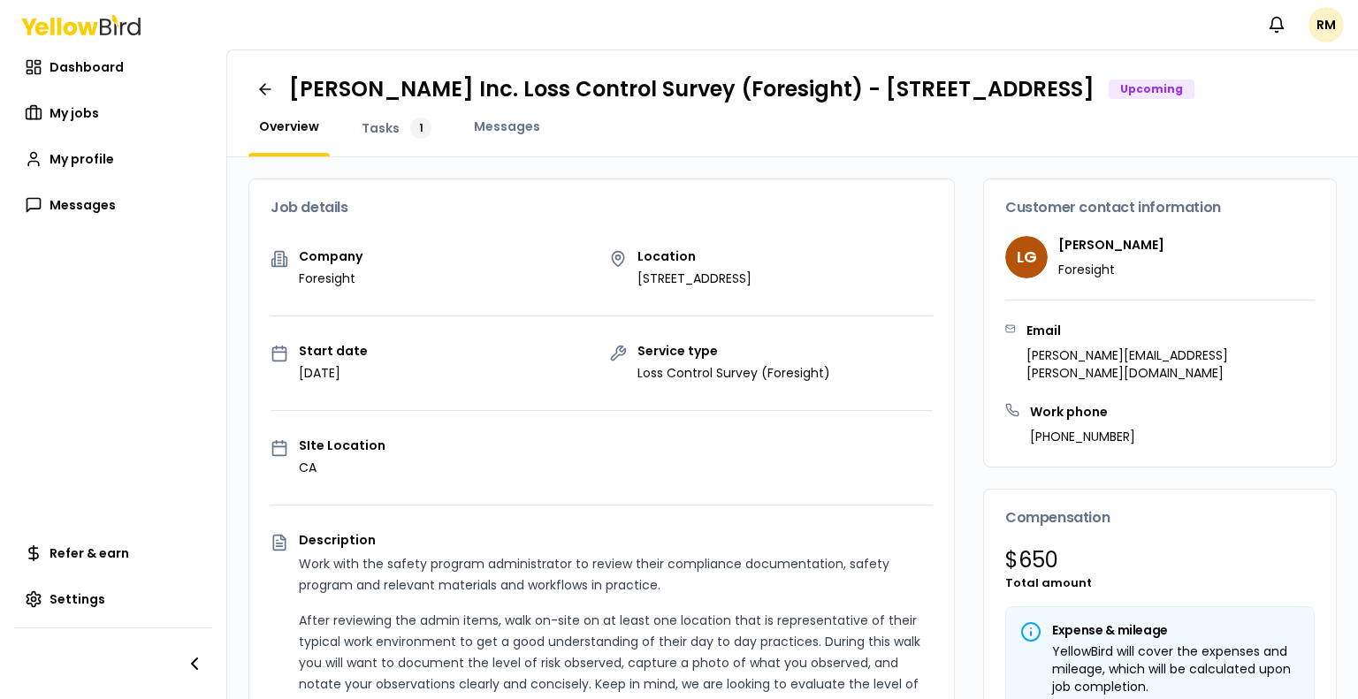
drag, startPoint x: 292, startPoint y: 85, endPoint x: 370, endPoint y: 118, distance: 85.2
click at [370, 103] on h1 "[PERSON_NAME] Inc. Loss Control Survey (Foresight) - [STREET_ADDRESS]" at bounding box center [691, 89] width 805 height 28
click at [338, 103] on h1 "[PERSON_NAME] Inc. Loss Control Survey (Foresight) - [STREET_ADDRESS]" at bounding box center [691, 89] width 805 height 28
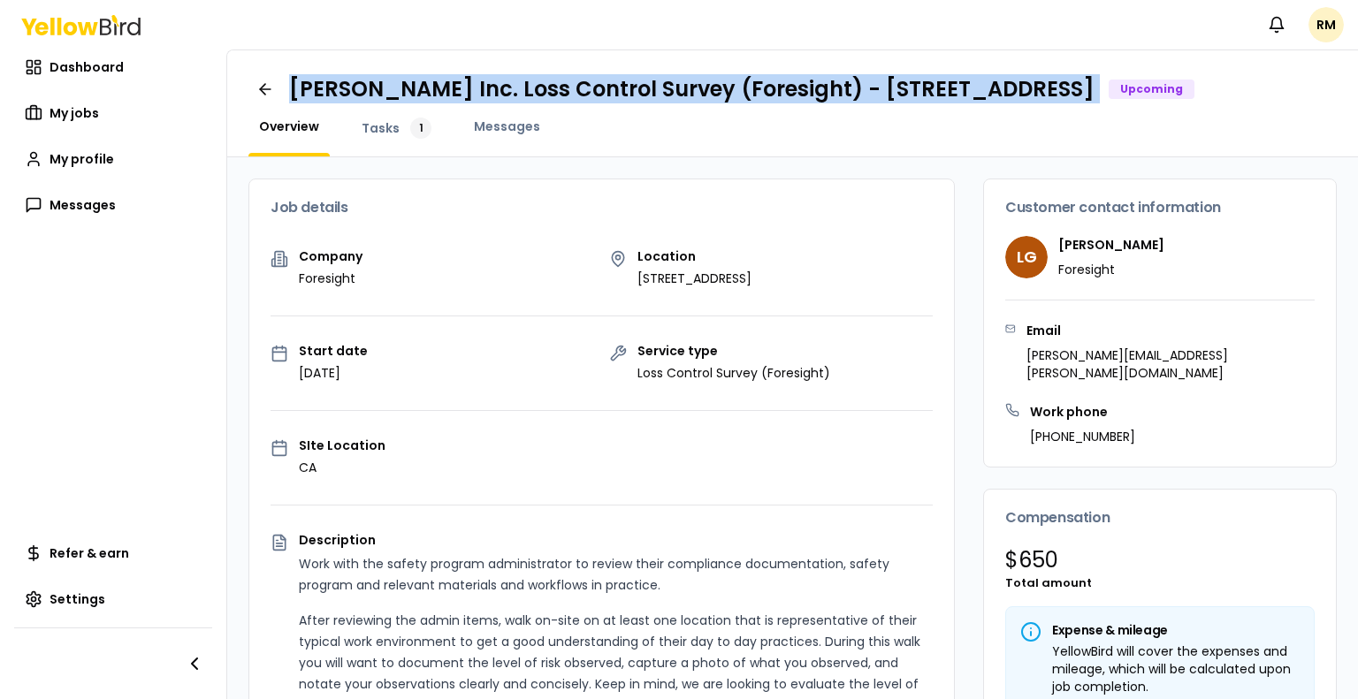
click at [338, 103] on h1 "[PERSON_NAME] Inc. Loss Control Survey (Foresight) - [STREET_ADDRESS]" at bounding box center [691, 89] width 805 height 28
copy h1 "[PERSON_NAME] Inc. Loss Control Survey (Foresight) - [STREET_ADDRESS]"
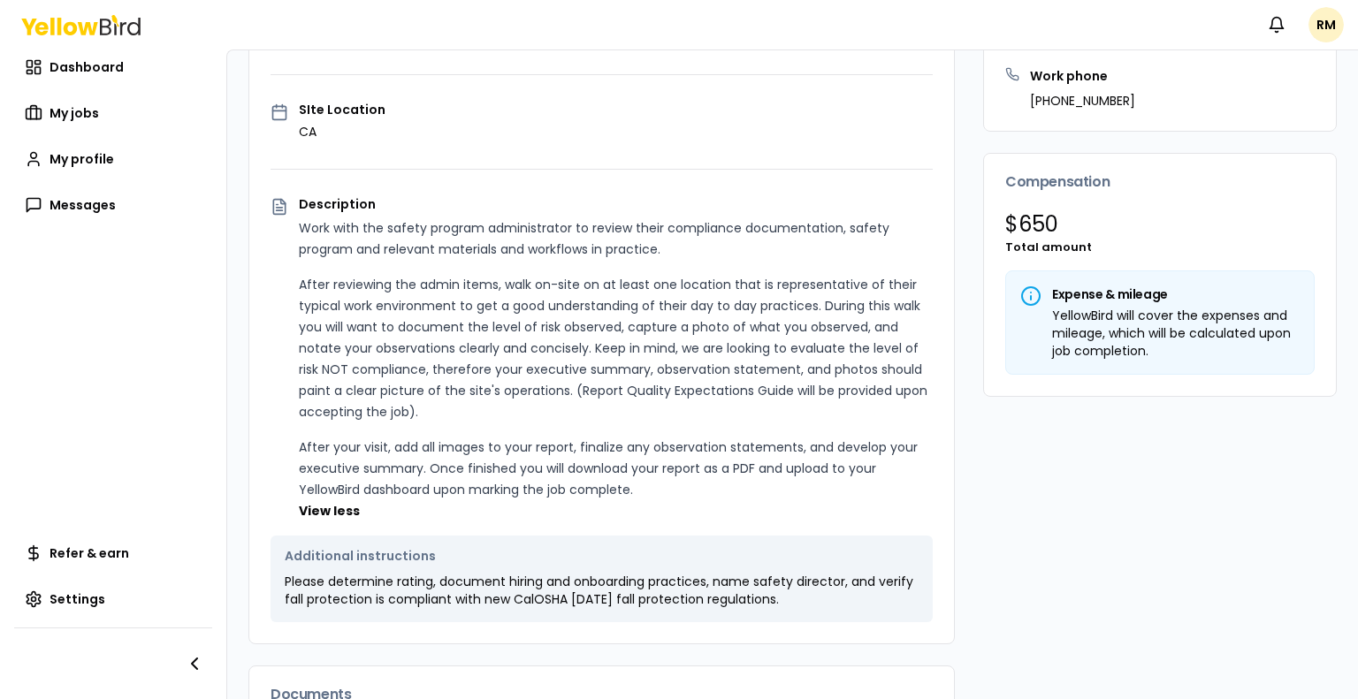
scroll to position [338, 0]
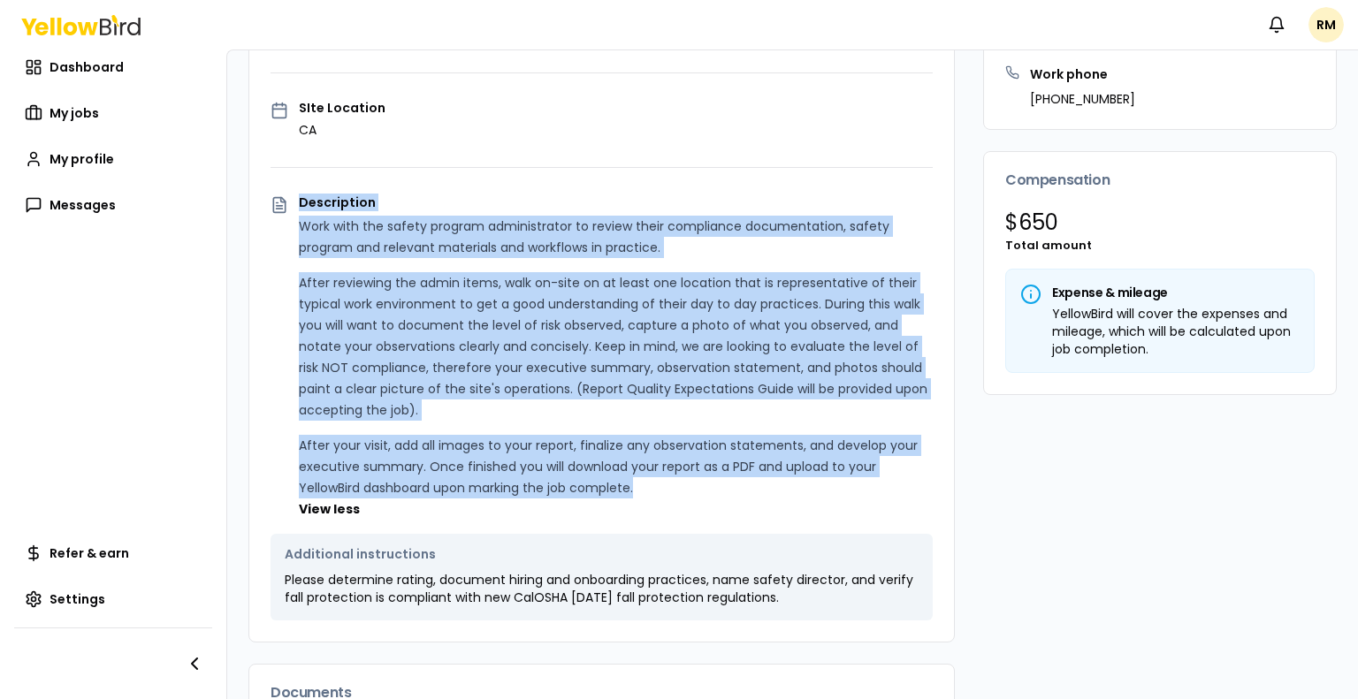
drag, startPoint x: 296, startPoint y: 224, endPoint x: 693, endPoint y: 498, distance: 481.7
click at [693, 498] on div "Description Work with the safety program administrator to review their complian…" at bounding box center [601, 357] width 662 height 323
copy div "Description Work with the safety program administrator to review their complian…"
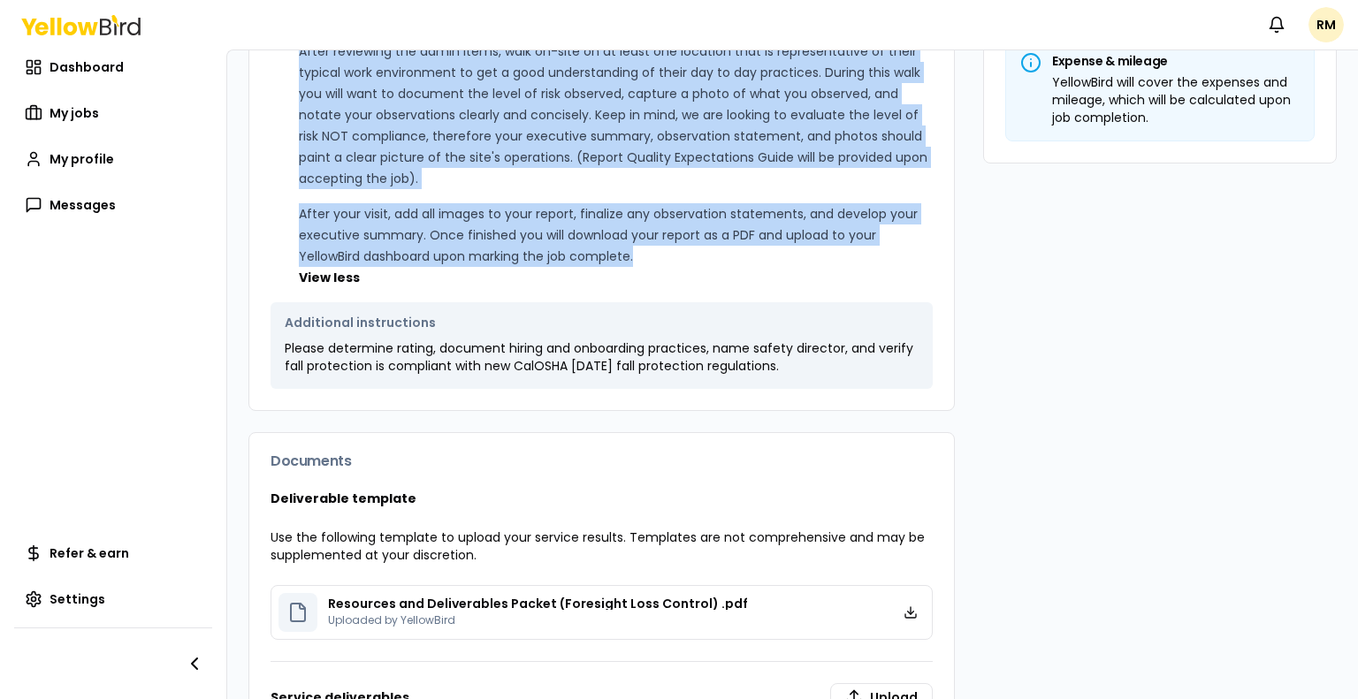
scroll to position [571, 0]
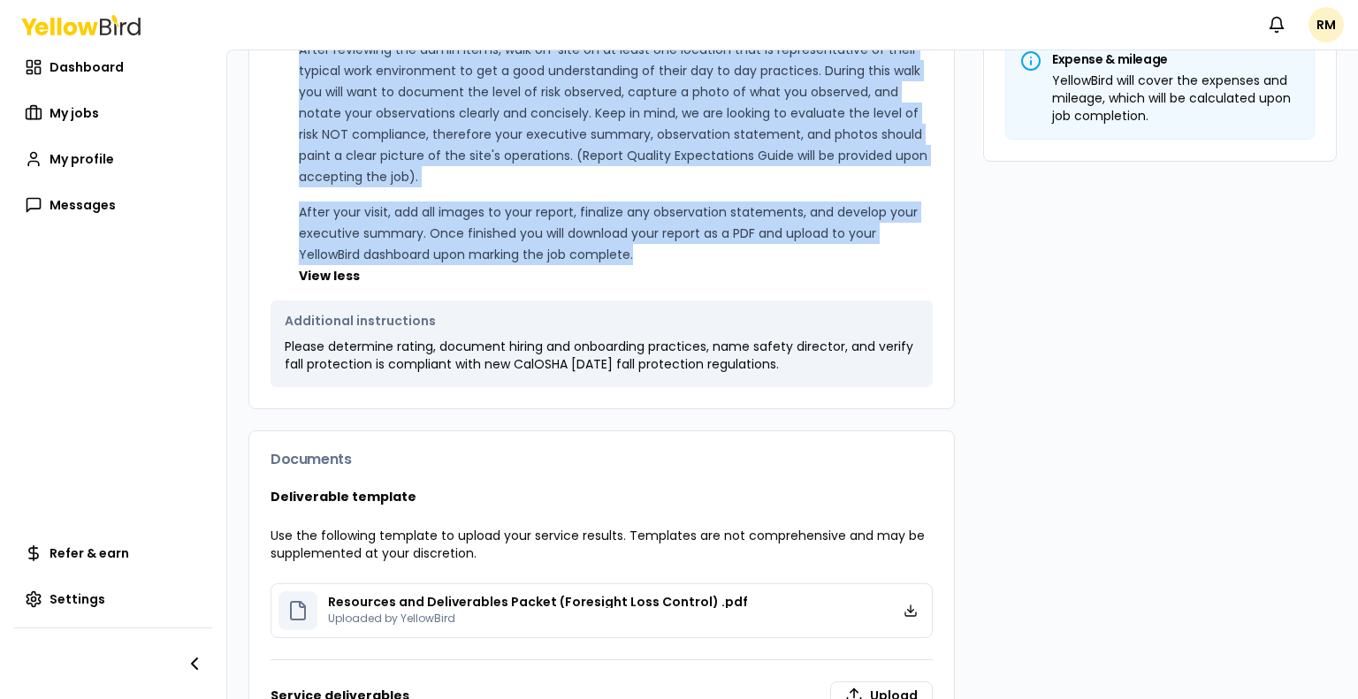
drag, startPoint x: 286, startPoint y: 341, endPoint x: 849, endPoint y: 377, distance: 564.1
click at [849, 377] on div "Additional instructions Please determine rating, document hiring and onboarding…" at bounding box center [601, 343] width 662 height 87
copy div "Additional instructions Please determine rating, document hiring and onboarding…"
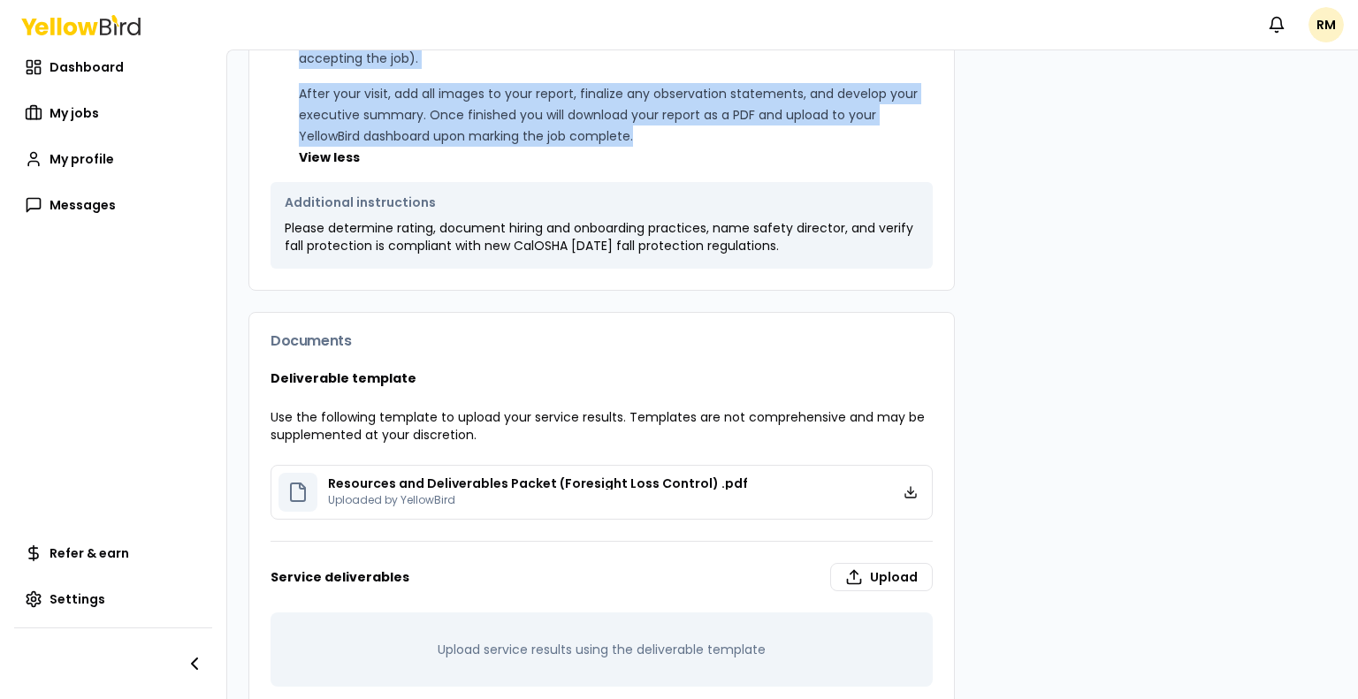
scroll to position [691, 0]
copy div "Additional instructions Please determine rating, document hiring and onboarding…"
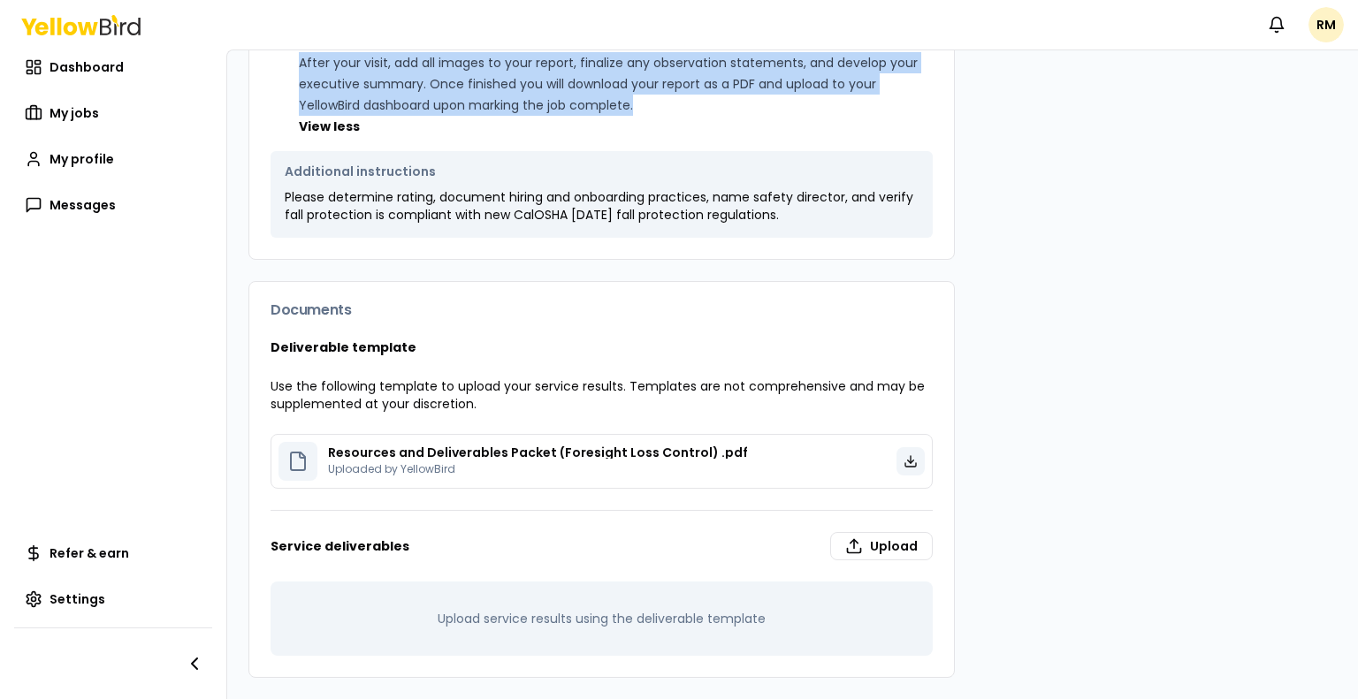
click at [903, 462] on icon at bounding box center [910, 461] width 14 height 14
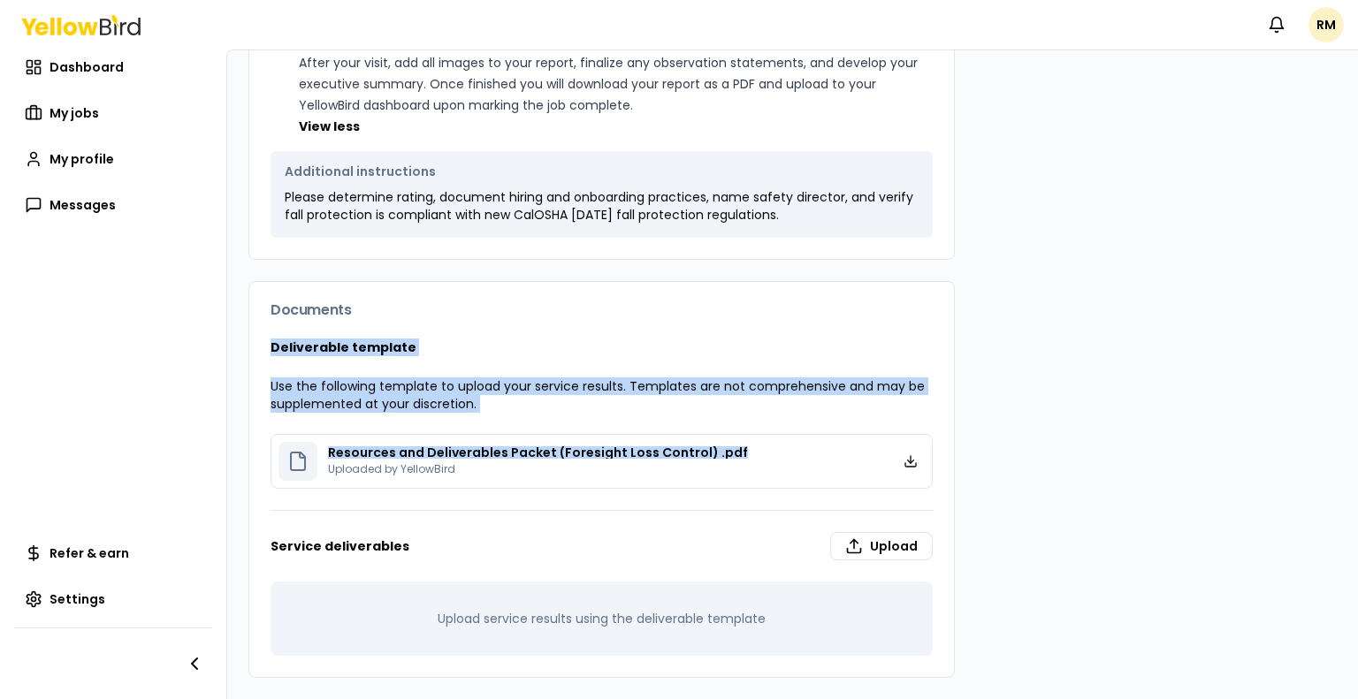
drag, startPoint x: 270, startPoint y: 344, endPoint x: 734, endPoint y: 445, distance: 475.7
click at [734, 445] on div "Deliverable template Use the following template to upload your service results.…" at bounding box center [601, 507] width 704 height 338
copy div "Deliverable template Use the following template to upload your service results.…"
